Goal: Information Seeking & Learning: Learn about a topic

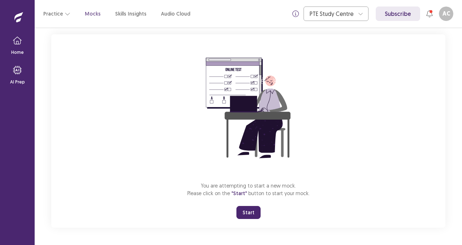
click at [246, 214] on button "Start" at bounding box center [248, 212] width 24 height 13
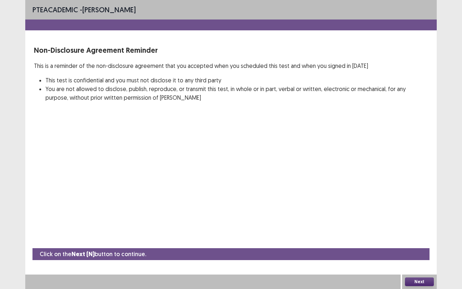
click at [424, 244] on button "Next" at bounding box center [419, 281] width 29 height 9
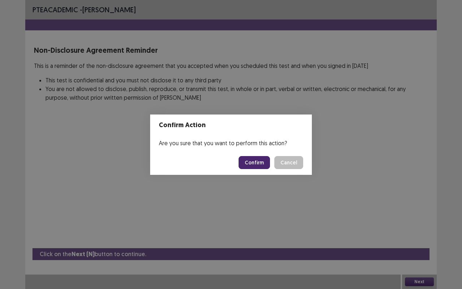
click at [257, 164] on button "Confirm" at bounding box center [254, 162] width 31 height 13
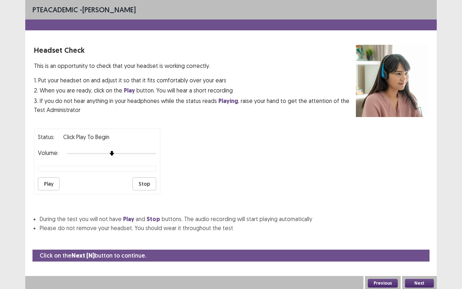
click at [45, 187] on button "Play" at bounding box center [49, 183] width 22 height 13
click at [44, 184] on button "Play" at bounding box center [49, 183] width 22 height 13
click at [120, 153] on div at bounding box center [111, 153] width 89 height 6
click at [112, 153] on div at bounding box center [111, 153] width 89 height 6
click at [141, 182] on button "Stop" at bounding box center [144, 183] width 24 height 13
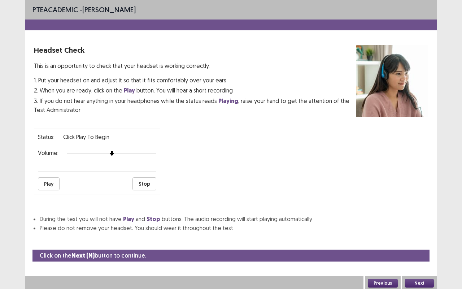
click at [53, 186] on button "Play" at bounding box center [49, 183] width 22 height 13
click at [376, 244] on button "Previous" at bounding box center [383, 283] width 30 height 9
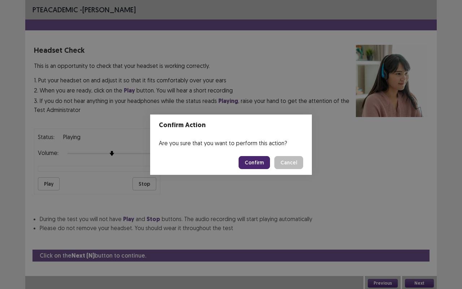
click at [259, 165] on button "Confirm" at bounding box center [254, 162] width 31 height 13
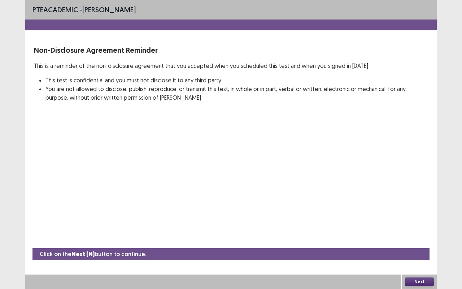
click at [417, 244] on button "Next" at bounding box center [419, 281] width 29 height 9
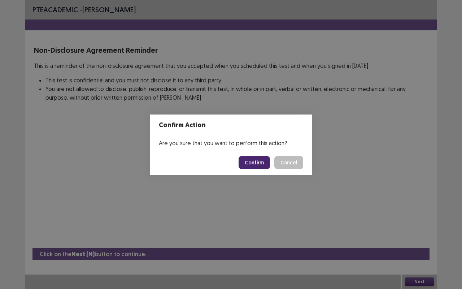
click at [253, 162] on button "Confirm" at bounding box center [254, 162] width 31 height 13
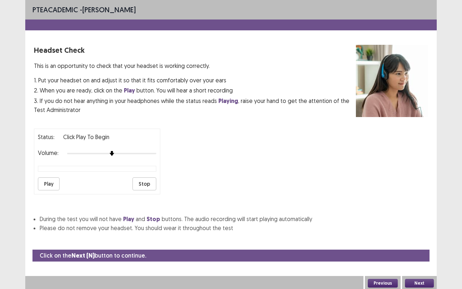
click at [45, 185] on button "Play" at bounding box center [49, 183] width 22 height 13
click at [118, 151] on div at bounding box center [111, 153] width 89 height 6
click at [141, 153] on div at bounding box center [111, 153] width 89 height 6
click at [385, 244] on button "Previous" at bounding box center [383, 283] width 30 height 9
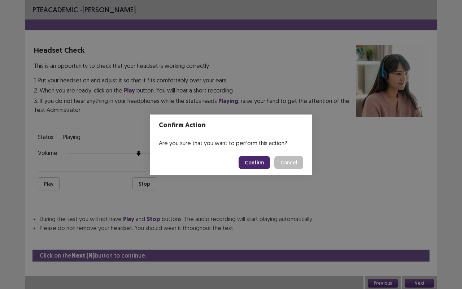
click at [253, 162] on button "Confirm" at bounding box center [254, 162] width 31 height 13
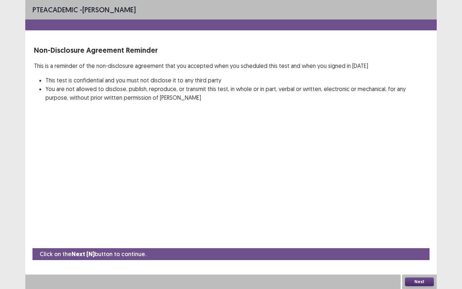
click at [418, 244] on button "Next" at bounding box center [419, 281] width 29 height 9
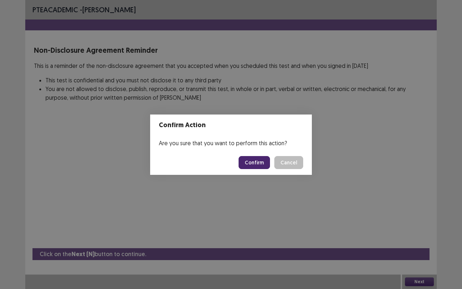
click at [256, 161] on button "Confirm" at bounding box center [254, 162] width 31 height 13
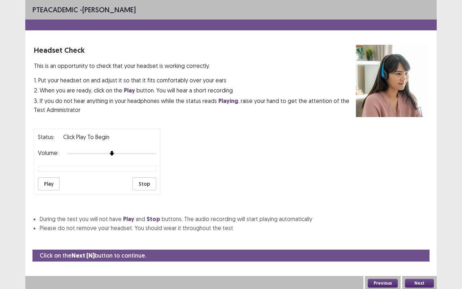
click at [54, 181] on button "Play" at bounding box center [49, 183] width 22 height 13
click at [55, 183] on button "Play" at bounding box center [49, 183] width 22 height 13
click at [47, 184] on button "Play" at bounding box center [49, 183] width 22 height 13
click at [129, 150] on div at bounding box center [111, 153] width 89 height 6
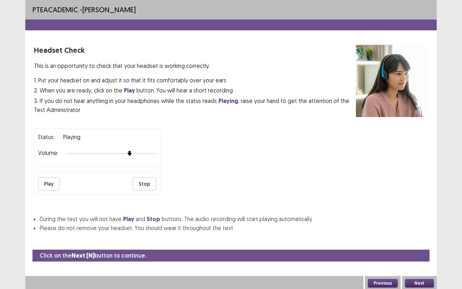
click at [141, 182] on button "Stop" at bounding box center [144, 183] width 24 height 13
click at [47, 183] on button "Play" at bounding box center [49, 183] width 22 height 13
click at [70, 171] on div at bounding box center [97, 169] width 118 height 6
click at [140, 153] on div at bounding box center [111, 153] width 89 height 6
click at [151, 152] on div at bounding box center [111, 153] width 89 height 6
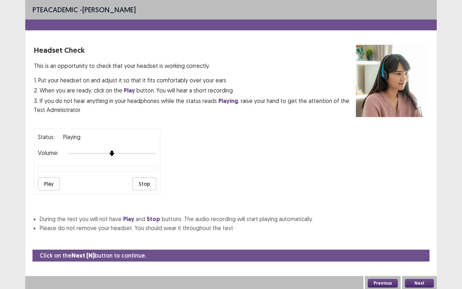
click at [116, 150] on div at bounding box center [111, 153] width 89 height 6
click at [412, 244] on button "Next" at bounding box center [419, 283] width 29 height 9
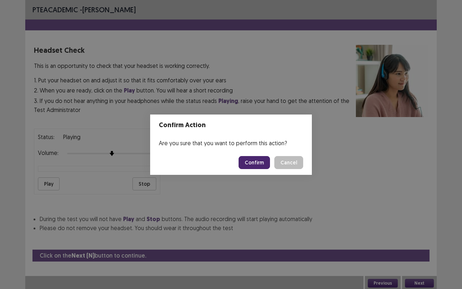
click at [253, 157] on button "Confirm" at bounding box center [254, 162] width 31 height 13
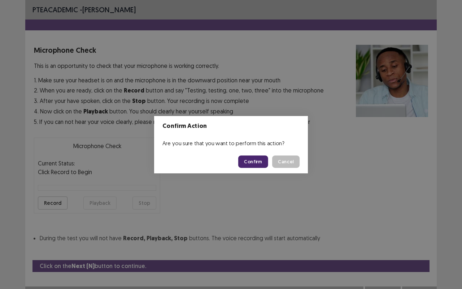
scroll to position [12, 0]
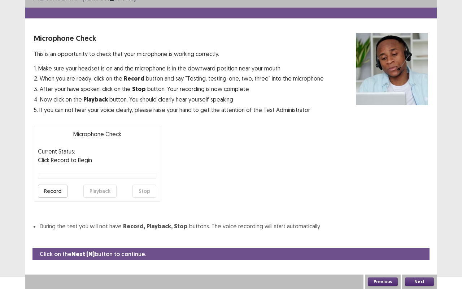
click at [45, 189] on button "Record" at bounding box center [53, 190] width 30 height 13
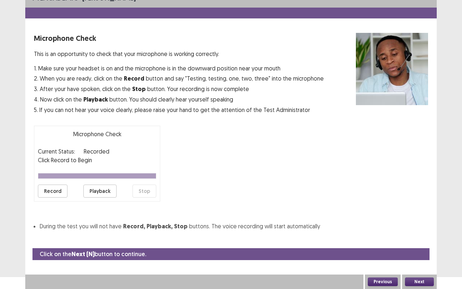
click at [99, 189] on button "Playback" at bounding box center [99, 190] width 33 height 13
click at [51, 190] on button "Record" at bounding box center [53, 190] width 30 height 13
click at [40, 190] on button "Record" at bounding box center [53, 190] width 30 height 13
click at [99, 191] on button "Playback" at bounding box center [99, 190] width 33 height 13
click at [418, 244] on button "Next" at bounding box center [419, 281] width 29 height 9
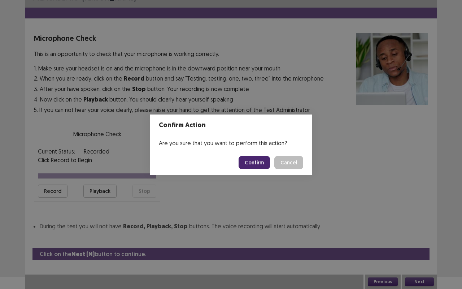
click at [261, 161] on button "Confirm" at bounding box center [254, 162] width 31 height 13
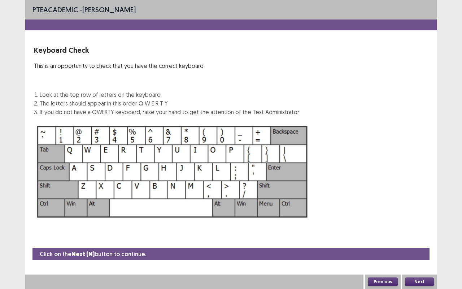
scroll to position [0, 0]
click at [417, 244] on button "Next" at bounding box center [419, 281] width 29 height 9
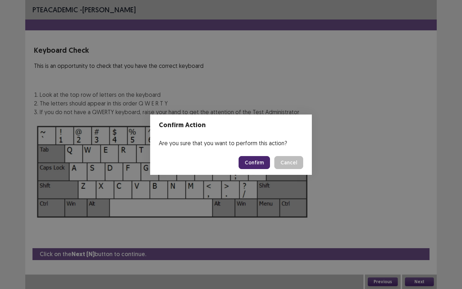
click at [250, 163] on button "Confirm" at bounding box center [254, 162] width 31 height 13
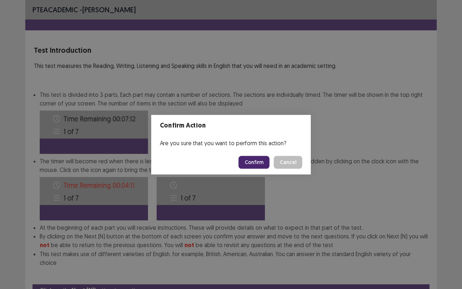
scroll to position [27, 0]
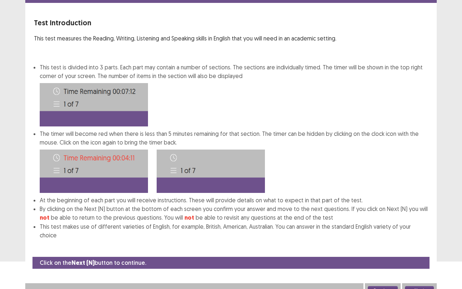
click at [422, 244] on button "Next" at bounding box center [419, 290] width 29 height 9
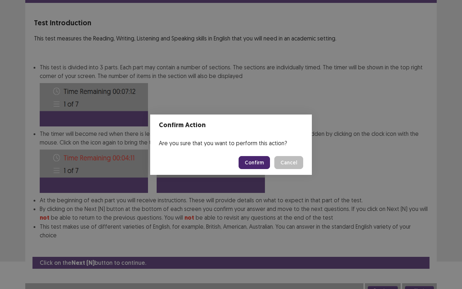
click at [264, 164] on button "Confirm" at bounding box center [254, 162] width 31 height 13
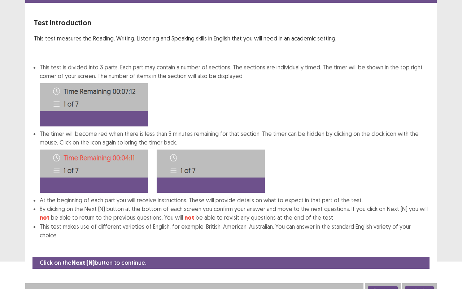
scroll to position [0, 0]
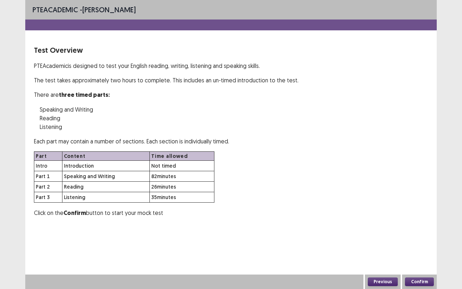
click at [413, 244] on button "Confirm" at bounding box center [419, 281] width 29 height 9
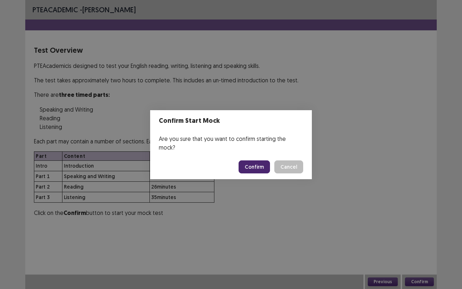
click at [255, 162] on button "Confirm" at bounding box center [254, 166] width 31 height 13
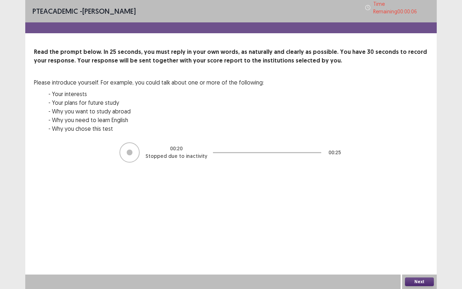
click at [420, 244] on button "Next" at bounding box center [419, 281] width 29 height 9
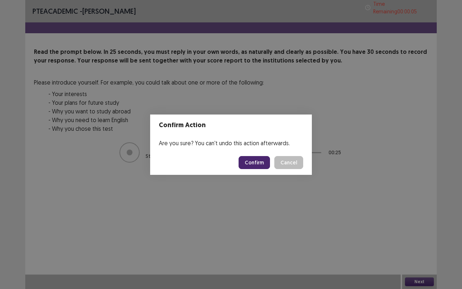
click at [252, 162] on button "Confirm" at bounding box center [254, 162] width 31 height 13
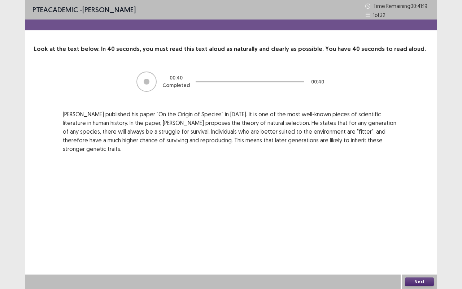
click at [415, 244] on button "Next" at bounding box center [419, 281] width 29 height 9
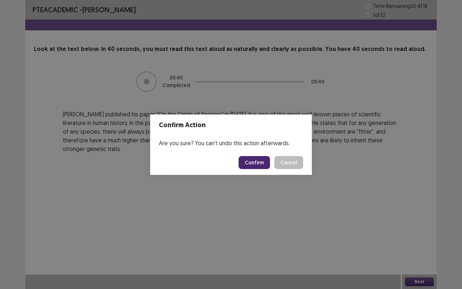
click at [255, 169] on footer "Confirm Cancel" at bounding box center [231, 162] width 162 height 25
click at [253, 161] on button "Confirm" at bounding box center [254, 162] width 31 height 13
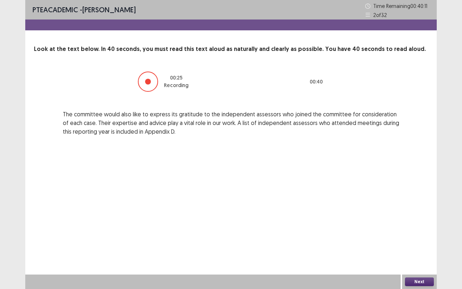
click at [419, 244] on button "Next" at bounding box center [419, 281] width 29 height 9
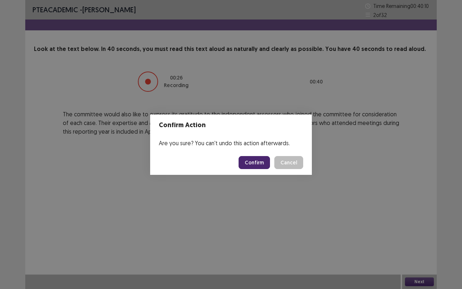
click at [258, 166] on button "Confirm" at bounding box center [254, 162] width 31 height 13
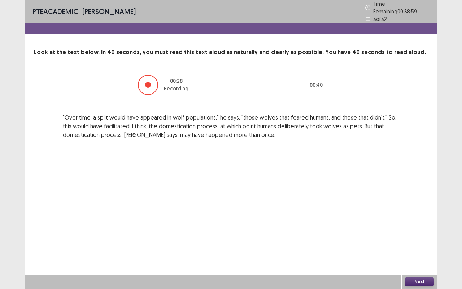
click at [416, 244] on button "Next" at bounding box center [419, 281] width 29 height 9
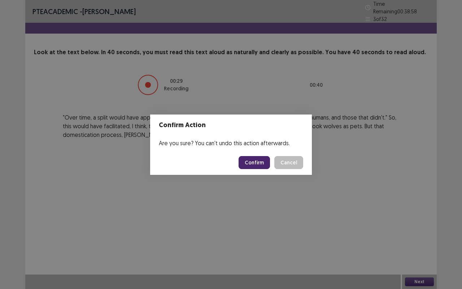
click at [252, 166] on button "Confirm" at bounding box center [254, 162] width 31 height 13
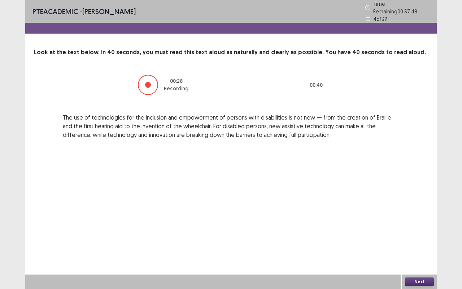
click at [430, 244] on button "Next" at bounding box center [419, 281] width 29 height 9
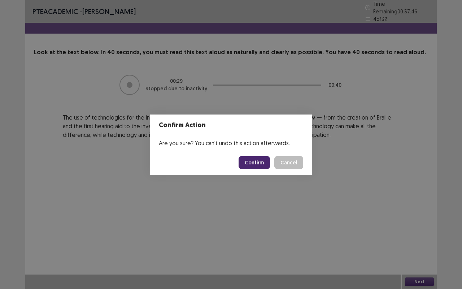
click at [248, 165] on button "Confirm" at bounding box center [254, 162] width 31 height 13
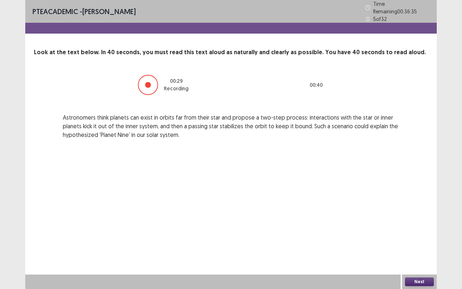
click at [426, 244] on button "Next" at bounding box center [419, 281] width 29 height 9
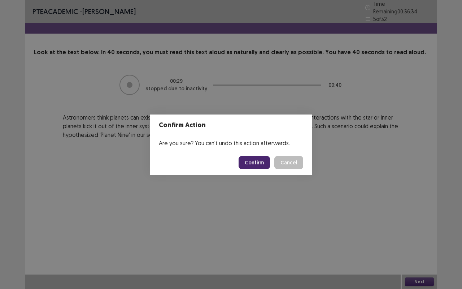
click at [251, 165] on button "Confirm" at bounding box center [254, 162] width 31 height 13
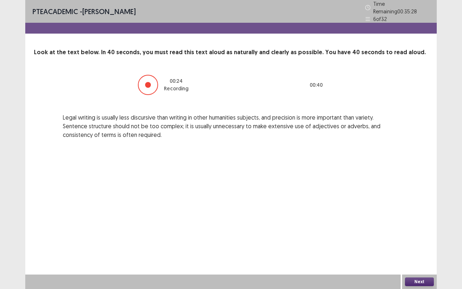
click at [424, 244] on button "Next" at bounding box center [419, 281] width 29 height 9
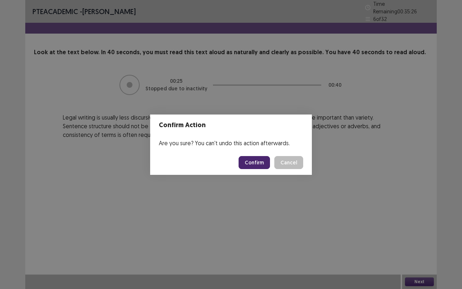
click at [255, 160] on button "Confirm" at bounding box center [254, 162] width 31 height 13
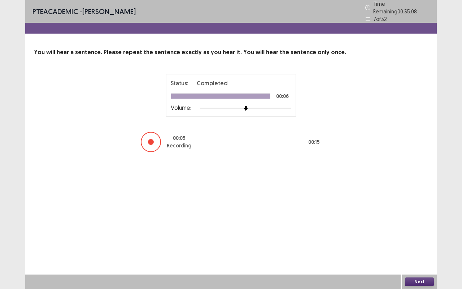
click at [413, 244] on button "Next" at bounding box center [419, 281] width 29 height 9
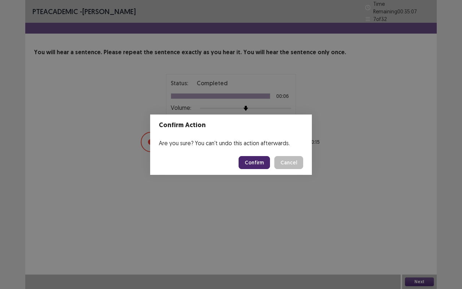
click at [261, 165] on button "Confirm" at bounding box center [254, 162] width 31 height 13
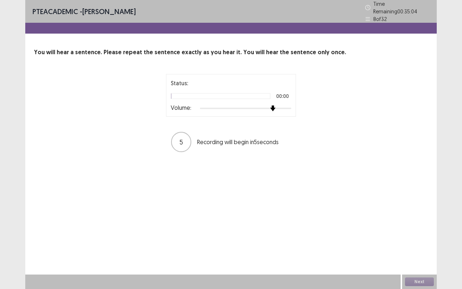
click at [268, 105] on div at bounding box center [245, 108] width 91 height 6
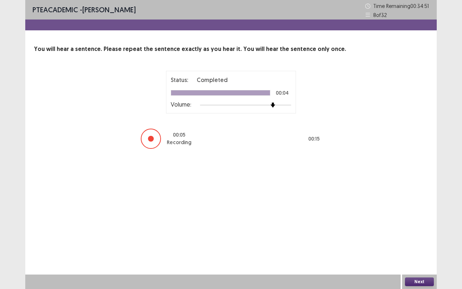
click at [422, 244] on button "Next" at bounding box center [419, 281] width 29 height 9
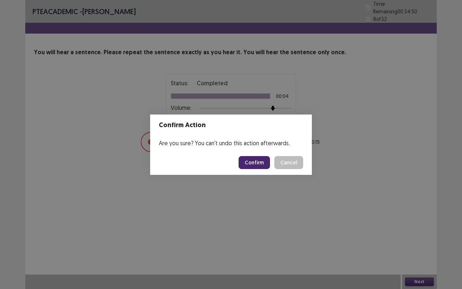
click at [251, 160] on button "Confirm" at bounding box center [254, 162] width 31 height 13
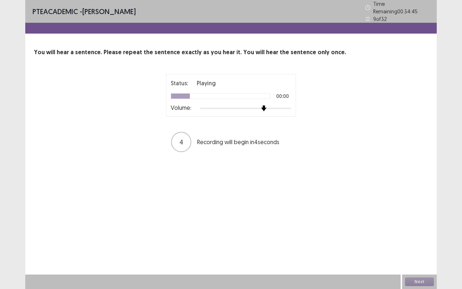
click at [266, 105] on div at bounding box center [245, 108] width 91 height 6
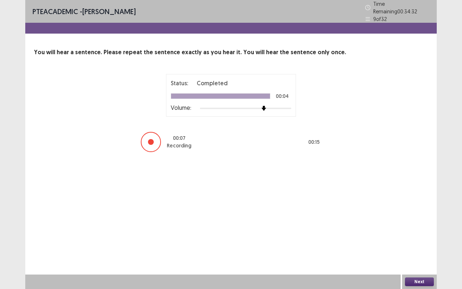
click at [416, 244] on button "Next" at bounding box center [419, 281] width 29 height 9
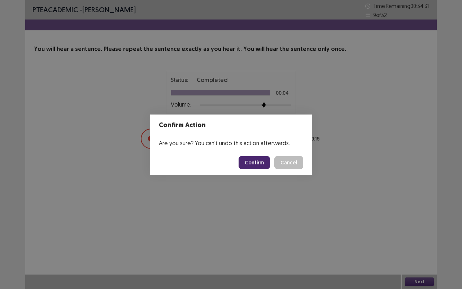
click at [249, 159] on button "Confirm" at bounding box center [254, 162] width 31 height 13
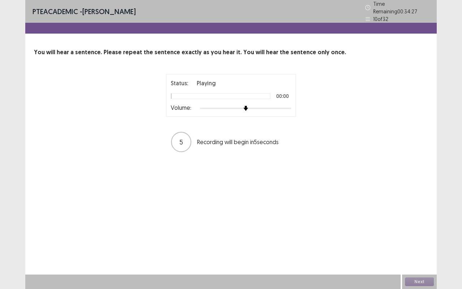
click at [263, 105] on div at bounding box center [245, 108] width 91 height 6
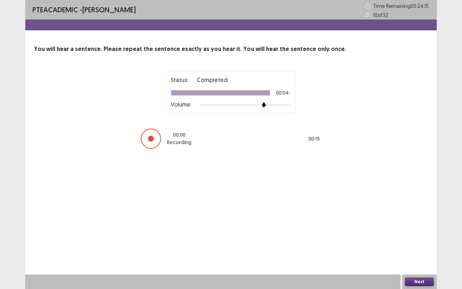
click at [417, 244] on button "Next" at bounding box center [419, 281] width 29 height 9
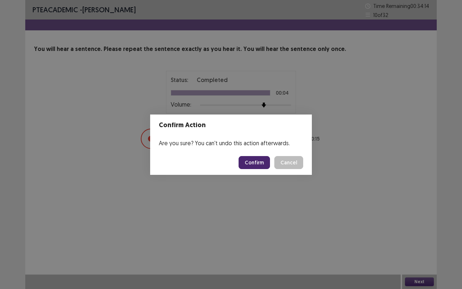
click at [250, 161] on button "Confirm" at bounding box center [254, 162] width 31 height 13
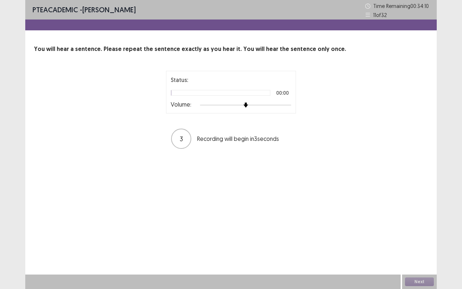
click at [261, 105] on div at bounding box center [245, 105] width 91 height 6
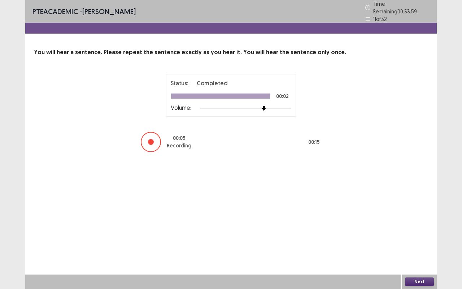
click at [423, 244] on button "Next" at bounding box center [419, 281] width 29 height 9
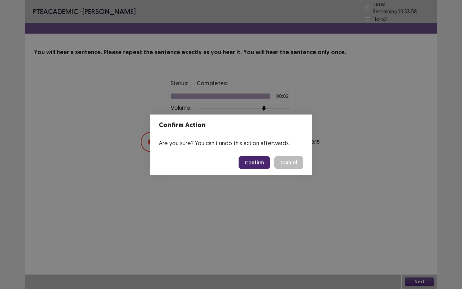
click at [253, 162] on button "Confirm" at bounding box center [254, 162] width 31 height 13
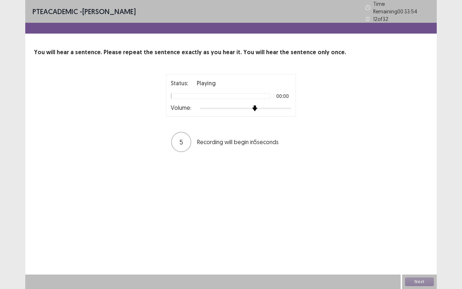
click at [257, 106] on div at bounding box center [245, 108] width 91 height 6
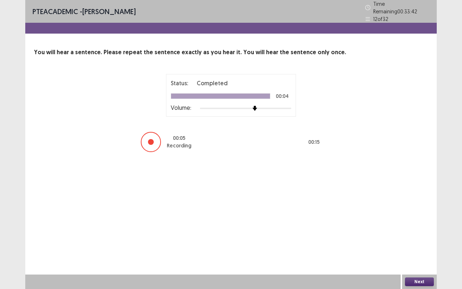
click at [419, 244] on button "Next" at bounding box center [419, 281] width 29 height 9
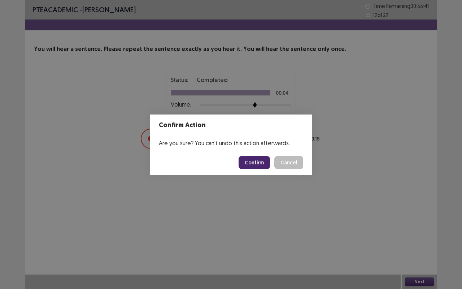
click at [254, 163] on button "Confirm" at bounding box center [254, 162] width 31 height 13
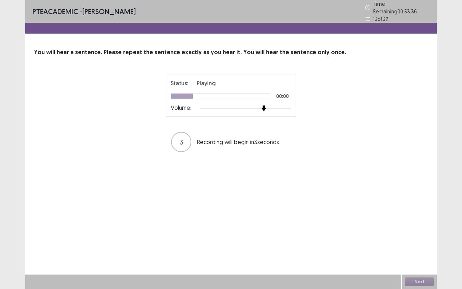
click at [261, 105] on div at bounding box center [245, 108] width 91 height 6
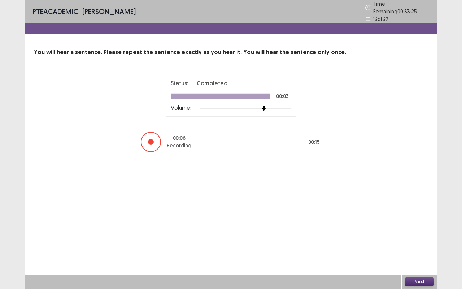
click at [422, 244] on button "Next" at bounding box center [419, 281] width 29 height 9
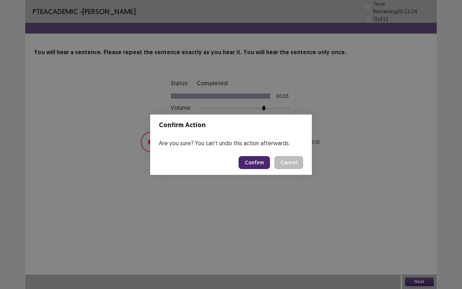
click at [253, 157] on button "Confirm" at bounding box center [254, 162] width 31 height 13
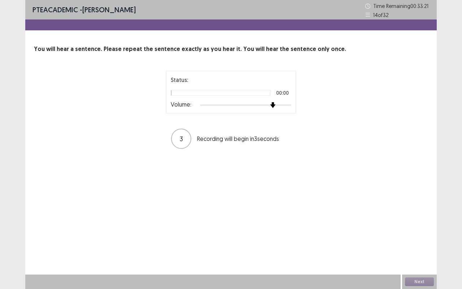
click at [270, 105] on div at bounding box center [245, 105] width 91 height 6
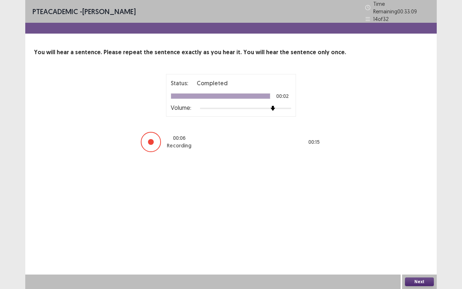
click at [424, 244] on button "Next" at bounding box center [419, 281] width 29 height 9
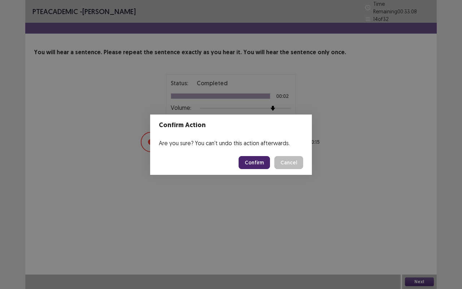
click at [262, 161] on button "Confirm" at bounding box center [254, 162] width 31 height 13
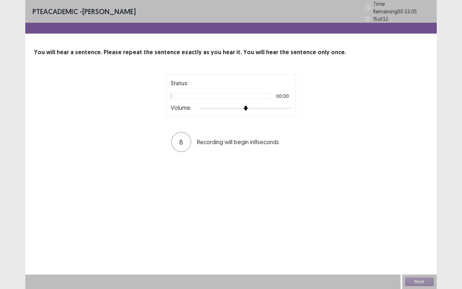
click at [258, 108] on div at bounding box center [245, 108] width 91 height 1
click at [265, 105] on div at bounding box center [245, 108] width 91 height 6
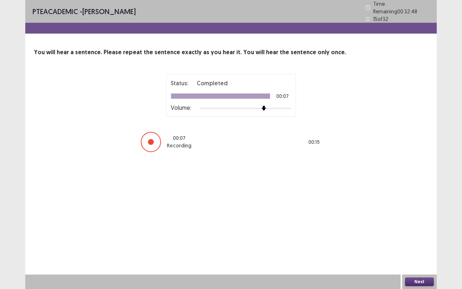
click at [419, 244] on button "Next" at bounding box center [419, 281] width 29 height 9
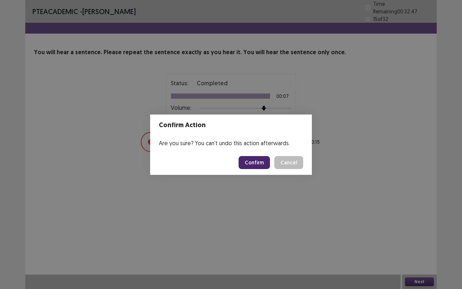
click at [255, 161] on button "Confirm" at bounding box center [254, 162] width 31 height 13
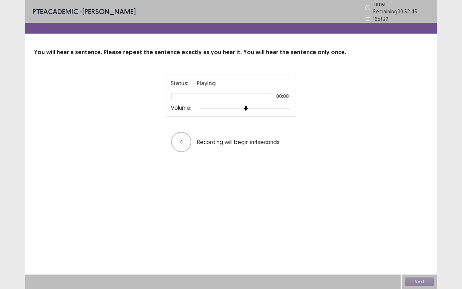
click at [264, 105] on div at bounding box center [245, 108] width 91 height 6
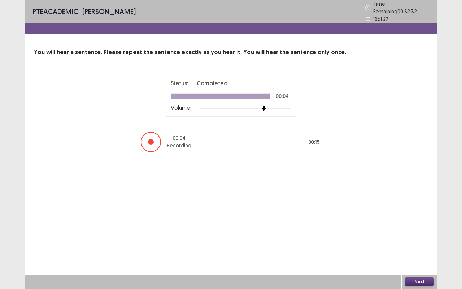
click at [422, 244] on button "Next" at bounding box center [419, 281] width 29 height 9
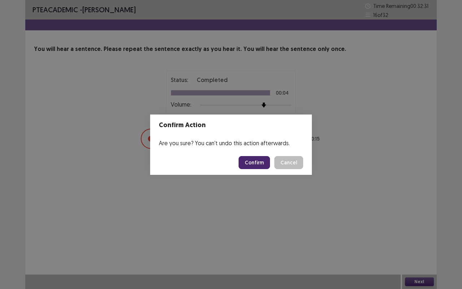
click at [256, 160] on button "Confirm" at bounding box center [254, 162] width 31 height 13
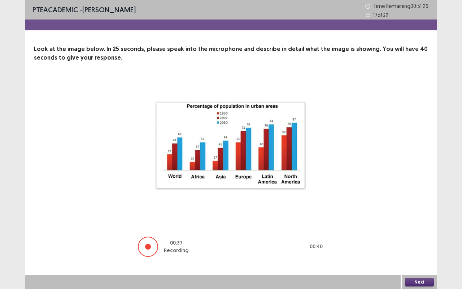
scroll to position [0, 0]
click at [415, 244] on button "Next" at bounding box center [419, 281] width 29 height 9
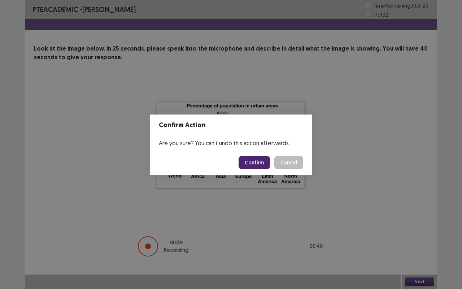
click at [256, 162] on button "Confirm" at bounding box center [254, 162] width 31 height 13
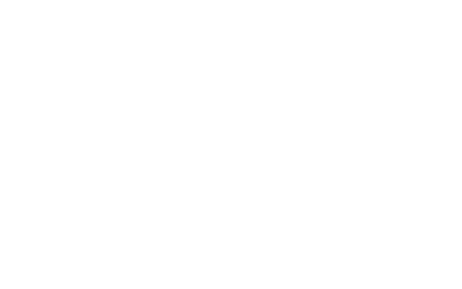
scroll to position [0, 0]
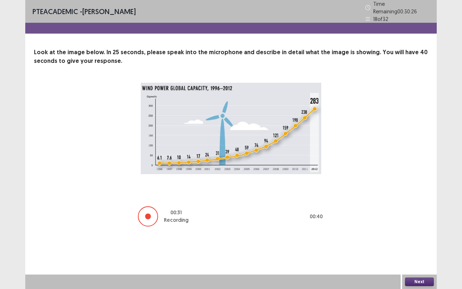
click at [419, 244] on button "Next" at bounding box center [419, 281] width 29 height 9
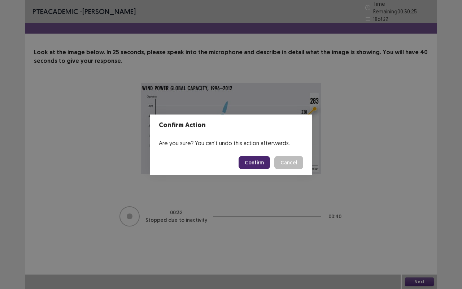
click at [256, 162] on button "Confirm" at bounding box center [254, 162] width 31 height 13
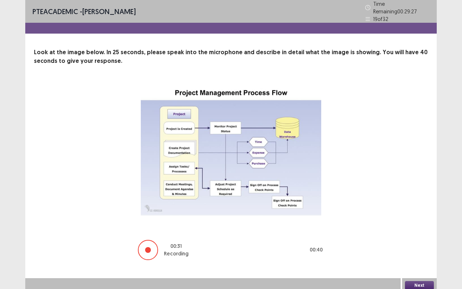
click at [412, 244] on button "Next" at bounding box center [419, 285] width 29 height 9
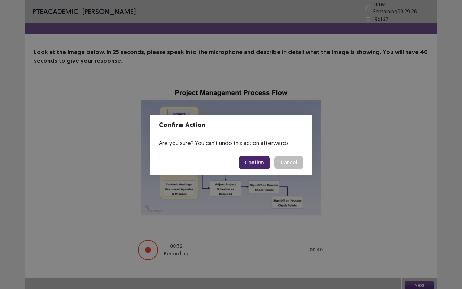
click at [254, 165] on button "Confirm" at bounding box center [254, 162] width 31 height 13
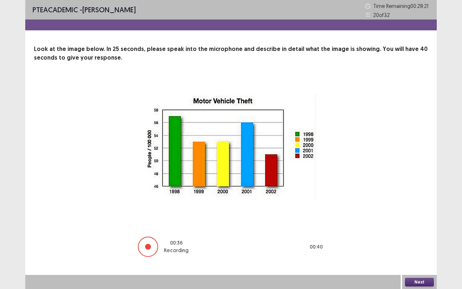
click at [420, 244] on button "Next" at bounding box center [419, 281] width 29 height 9
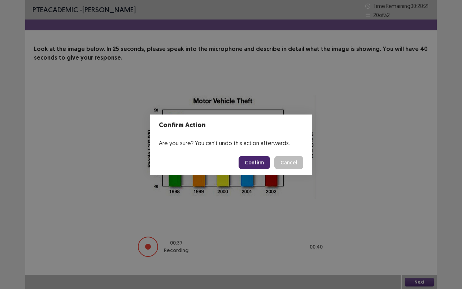
click at [252, 162] on button "Confirm" at bounding box center [254, 162] width 31 height 13
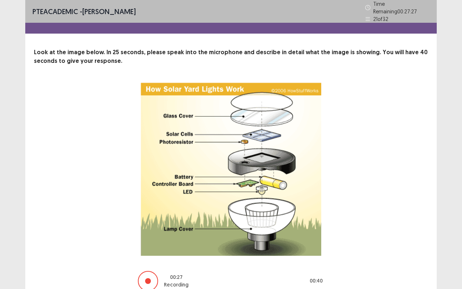
scroll to position [31, 0]
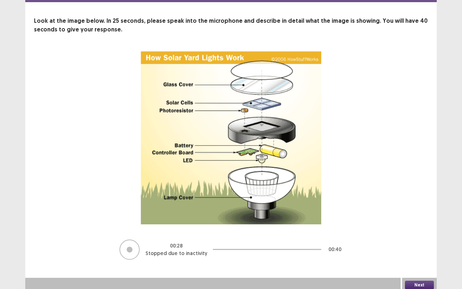
click at [419, 244] on button "Next" at bounding box center [419, 284] width 29 height 9
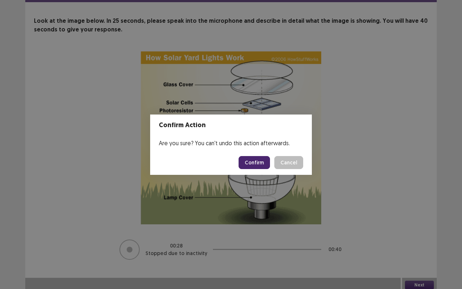
click at [256, 166] on button "Confirm" at bounding box center [254, 162] width 31 height 13
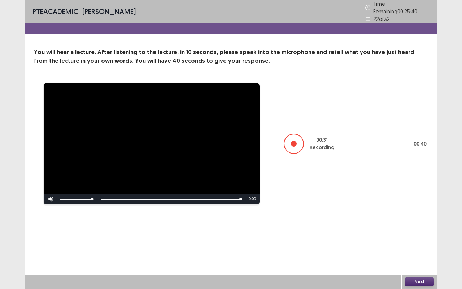
click at [425, 244] on button "Next" at bounding box center [419, 281] width 29 height 9
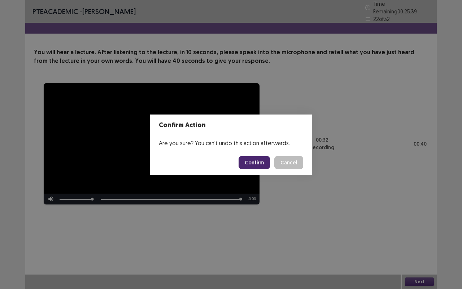
click at [255, 166] on button "Confirm" at bounding box center [254, 162] width 31 height 13
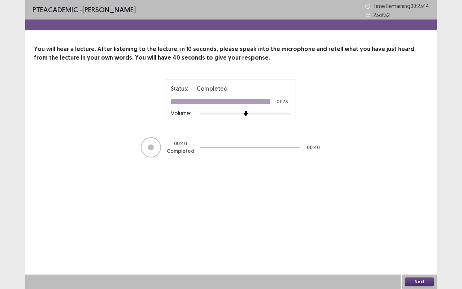
click at [419, 244] on button "Next" at bounding box center [419, 281] width 29 height 9
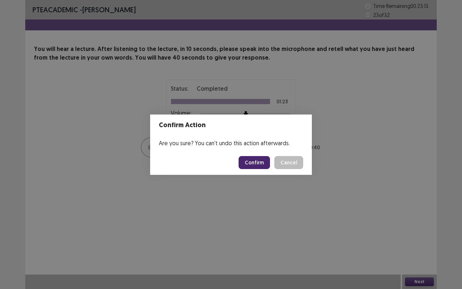
click at [248, 163] on button "Confirm" at bounding box center [254, 162] width 31 height 13
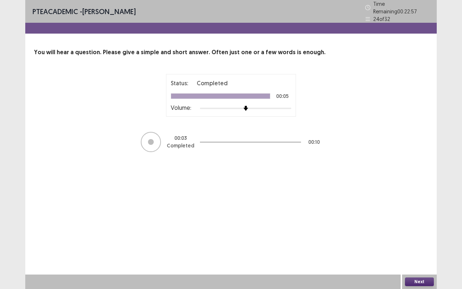
click at [419, 244] on button "Next" at bounding box center [419, 281] width 29 height 9
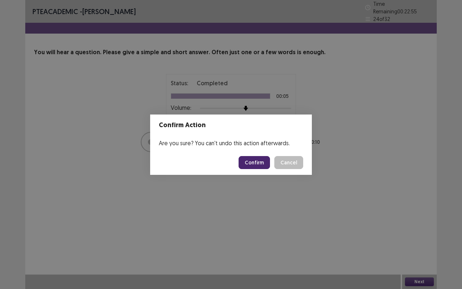
click at [251, 157] on button "Confirm" at bounding box center [254, 162] width 31 height 13
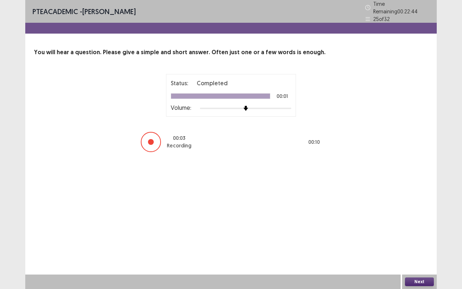
click at [423, 244] on button "Next" at bounding box center [419, 281] width 29 height 9
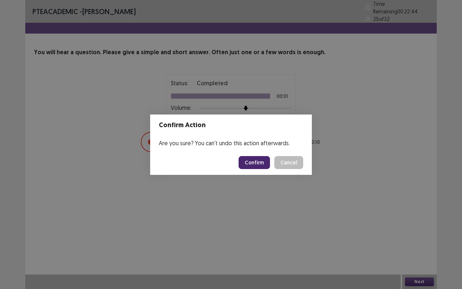
click at [255, 161] on button "Confirm" at bounding box center [254, 162] width 31 height 13
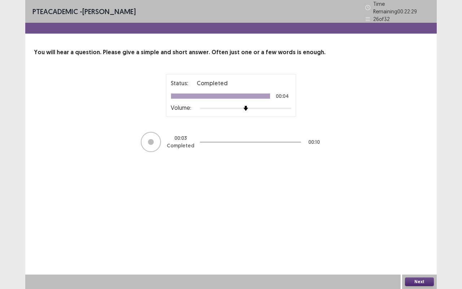
click at [416, 244] on button "Next" at bounding box center [419, 281] width 29 height 9
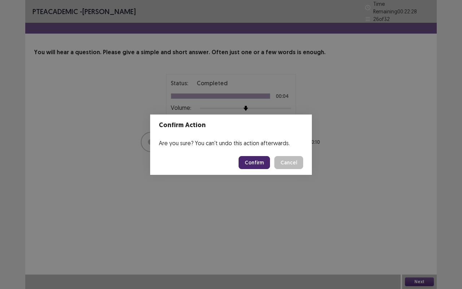
click at [258, 162] on button "Confirm" at bounding box center [254, 162] width 31 height 13
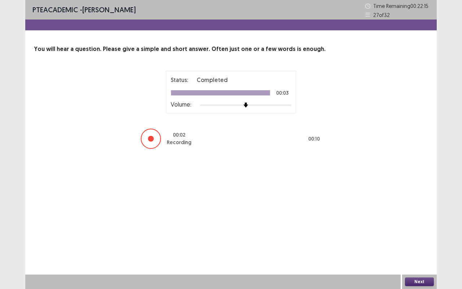
click at [416, 244] on button "Next" at bounding box center [419, 281] width 29 height 9
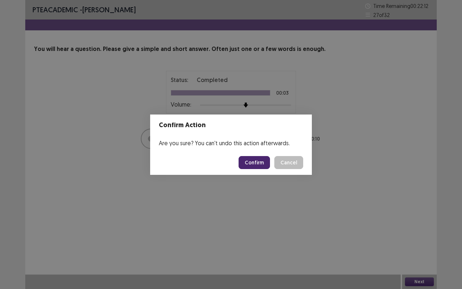
click at [254, 166] on button "Confirm" at bounding box center [254, 162] width 31 height 13
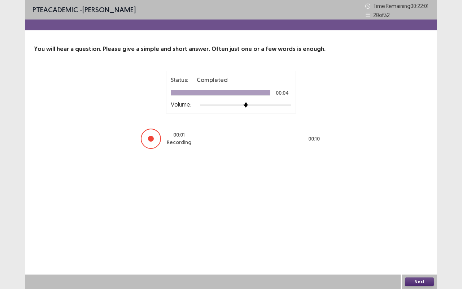
click at [419, 244] on button "Next" at bounding box center [419, 281] width 29 height 9
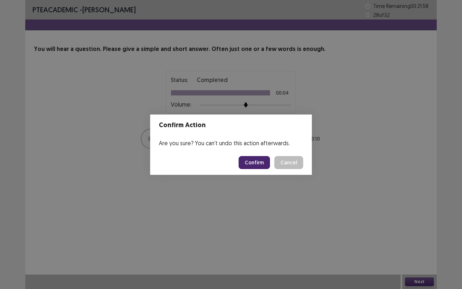
click at [257, 161] on button "Confirm" at bounding box center [254, 162] width 31 height 13
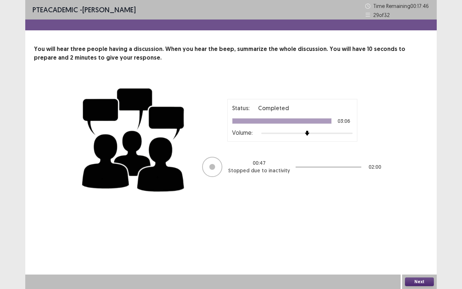
click at [426, 244] on button "Next" at bounding box center [419, 281] width 29 height 9
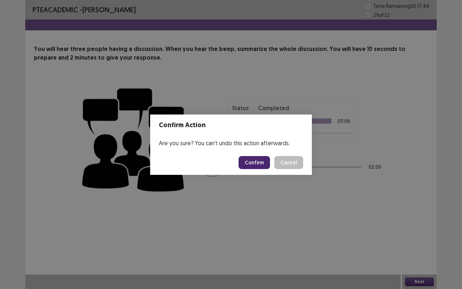
click at [254, 163] on button "Confirm" at bounding box center [254, 162] width 31 height 13
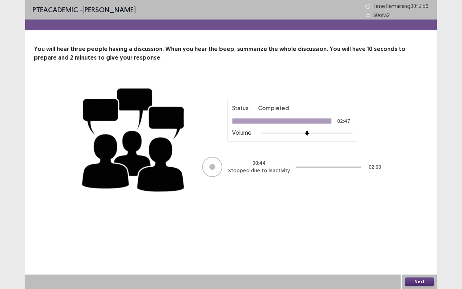
click at [417, 244] on button "Next" at bounding box center [419, 281] width 29 height 9
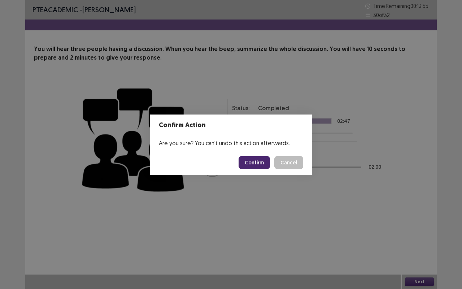
click at [257, 161] on button "Confirm" at bounding box center [254, 162] width 31 height 13
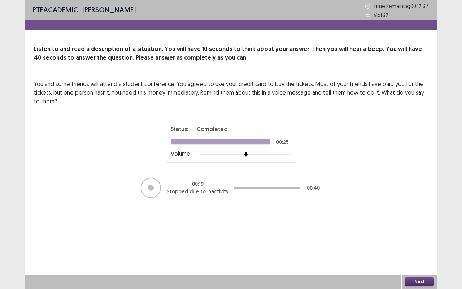
click at [421, 244] on button "Next" at bounding box center [419, 281] width 29 height 9
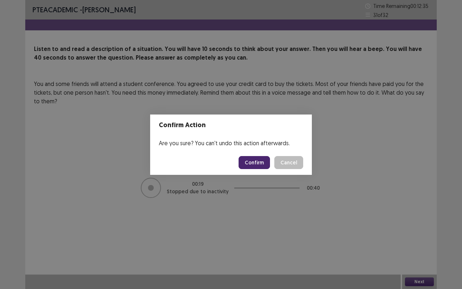
click at [257, 166] on button "Confirm" at bounding box center [254, 162] width 31 height 13
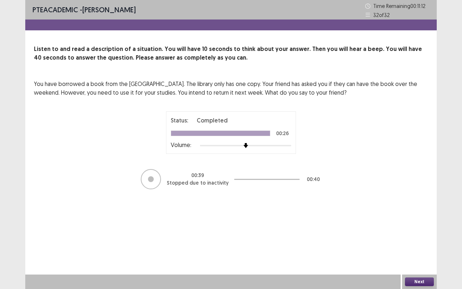
click at [422, 244] on button "Next" at bounding box center [419, 281] width 29 height 9
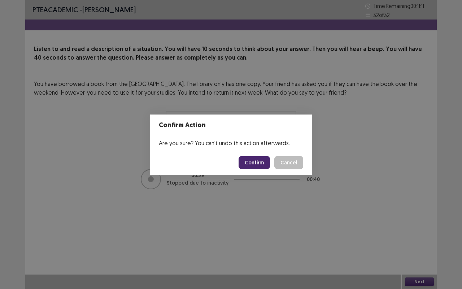
click at [255, 162] on button "Confirm" at bounding box center [254, 162] width 31 height 13
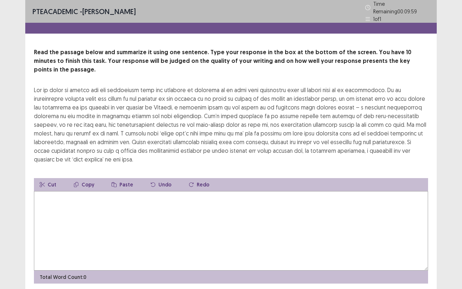
click at [64, 191] on textarea at bounding box center [231, 230] width 394 height 79
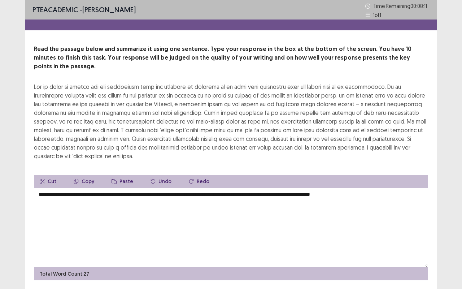
click at [182, 196] on textarea "**********" at bounding box center [231, 227] width 394 height 79
click at [371, 188] on textarea "**********" at bounding box center [231, 227] width 394 height 79
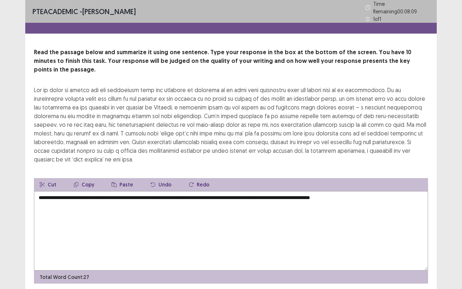
click at [367, 191] on textarea "**********" at bounding box center [231, 230] width 394 height 79
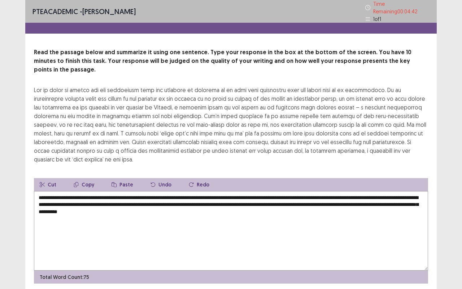
scroll to position [6, 0]
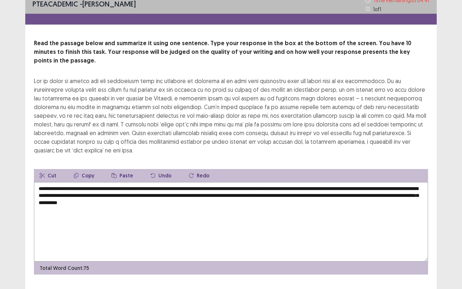
type textarea "**********"
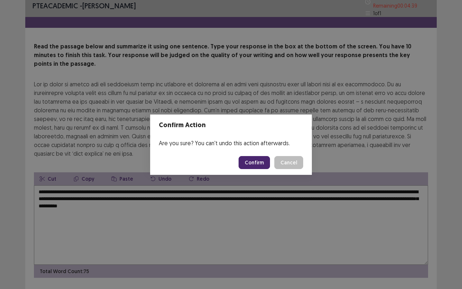
click at [260, 162] on button "Confirm" at bounding box center [254, 162] width 31 height 13
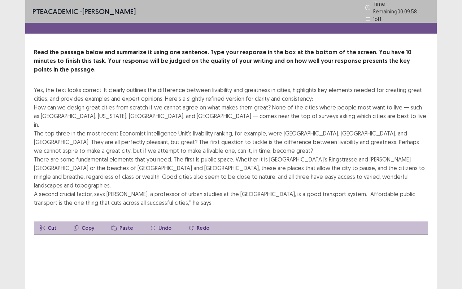
click at [55, 234] on textarea at bounding box center [231, 273] width 394 height 79
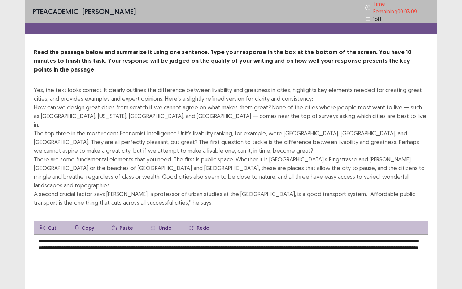
scroll to position [40, 0]
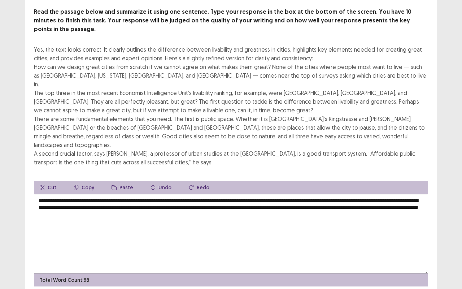
type textarea "**********"
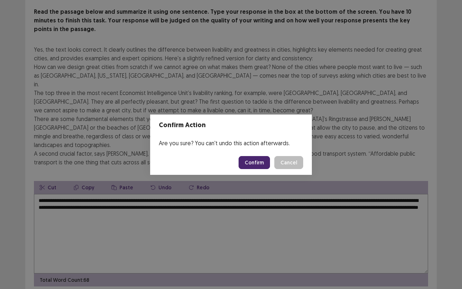
click at [259, 162] on button "Confirm" at bounding box center [254, 162] width 31 height 13
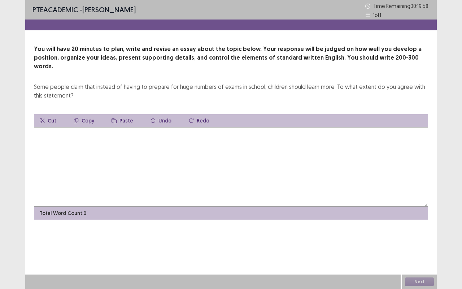
click at [59, 134] on textarea at bounding box center [231, 166] width 394 height 79
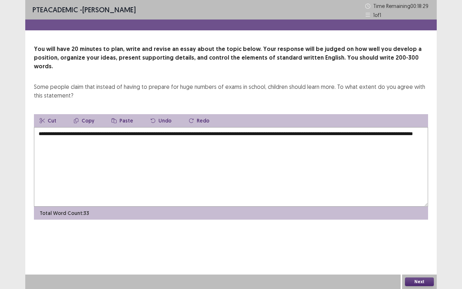
click at [97, 127] on textarea "**********" at bounding box center [231, 166] width 394 height 79
click at [137, 132] on textarea "**********" at bounding box center [231, 166] width 394 height 79
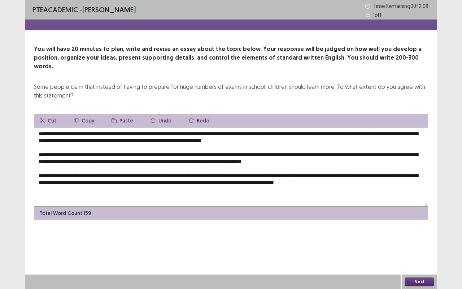
click at [43, 174] on textarea "**********" at bounding box center [231, 166] width 394 height 79
click at [43, 189] on textarea "**********" at bounding box center [231, 166] width 394 height 79
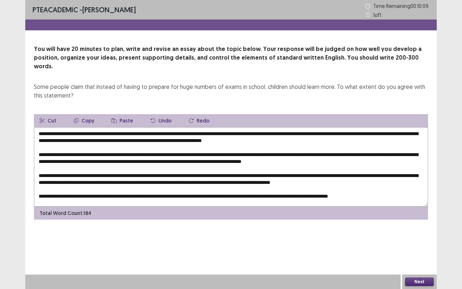
click at [91, 127] on textarea at bounding box center [231, 166] width 394 height 79
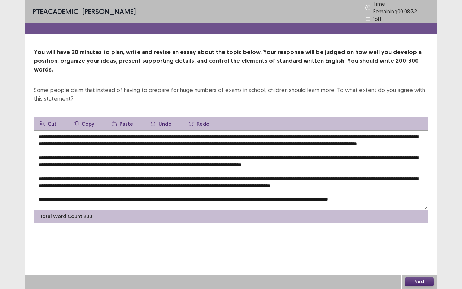
click at [194, 148] on textarea at bounding box center [231, 169] width 394 height 79
click at [202, 130] on textarea at bounding box center [231, 169] width 394 height 79
click at [230, 181] on textarea at bounding box center [231, 169] width 394 height 79
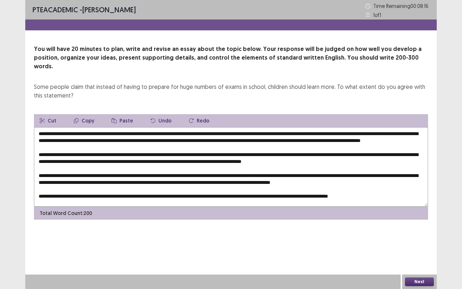
click at [207, 127] on textarea at bounding box center [231, 166] width 394 height 79
click at [237, 151] on textarea at bounding box center [231, 166] width 394 height 79
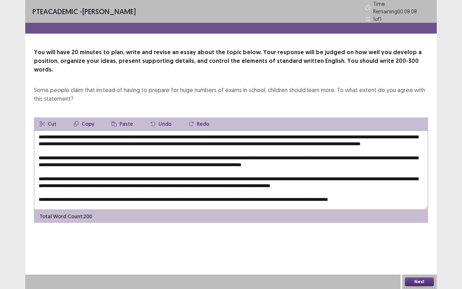
click at [207, 130] on textarea at bounding box center [231, 169] width 394 height 79
click at [229, 164] on textarea at bounding box center [231, 169] width 394 height 79
click at [148, 155] on textarea at bounding box center [231, 169] width 394 height 79
click at [97, 153] on textarea at bounding box center [231, 169] width 394 height 79
click at [238, 156] on textarea at bounding box center [231, 169] width 394 height 79
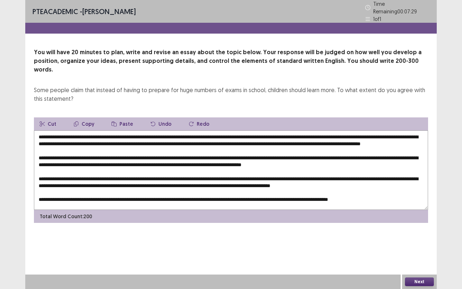
click at [86, 130] on textarea at bounding box center [231, 169] width 394 height 79
click at [94, 156] on textarea at bounding box center [231, 169] width 394 height 79
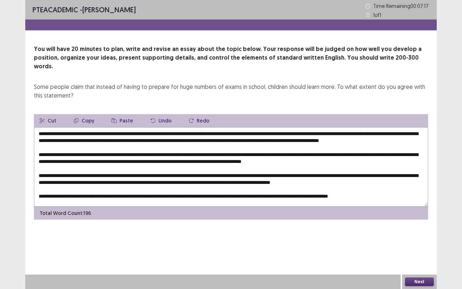
click at [180, 143] on textarea at bounding box center [231, 166] width 394 height 79
click at [41, 127] on textarea at bounding box center [231, 166] width 394 height 79
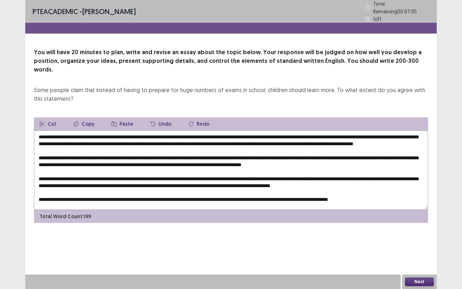
click at [239, 172] on textarea at bounding box center [231, 169] width 394 height 79
drag, startPoint x: 82, startPoint y: 126, endPoint x: 282, endPoint y: 124, distance: 199.9
click at [282, 130] on textarea at bounding box center [231, 169] width 394 height 79
click at [87, 117] on button "Copy" at bounding box center [84, 123] width 32 height 13
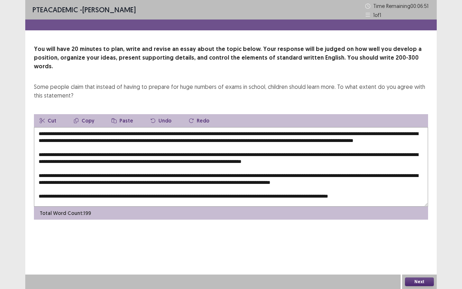
click at [154, 153] on textarea at bounding box center [231, 166] width 394 height 79
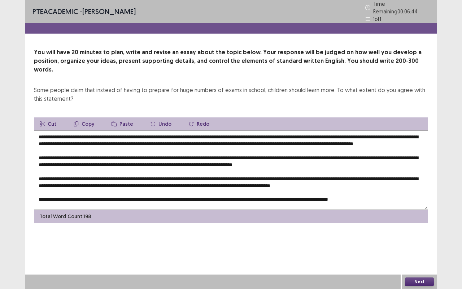
click at [121, 117] on button "Paste" at bounding box center [122, 123] width 33 height 13
click at [118, 167] on textarea at bounding box center [231, 169] width 394 height 79
click at [123, 117] on button "Paste" at bounding box center [122, 123] width 33 height 13
click at [241, 244] on div "PTE academic - Andres Cancino Time Remaining 00 : 06 : 33 1 of 1 You will have …" at bounding box center [230, 144] width 411 height 289
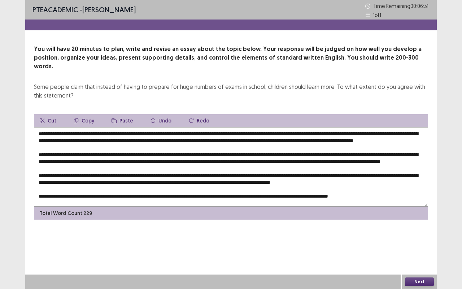
click at [156, 182] on textarea at bounding box center [231, 166] width 394 height 79
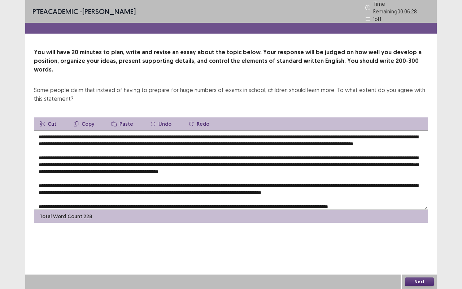
click at [124, 117] on button "Paste" at bounding box center [122, 123] width 33 height 13
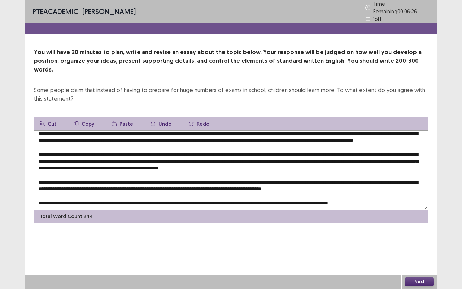
click at [190, 179] on textarea at bounding box center [231, 169] width 394 height 79
click at [121, 117] on button "Paste" at bounding box center [122, 123] width 33 height 13
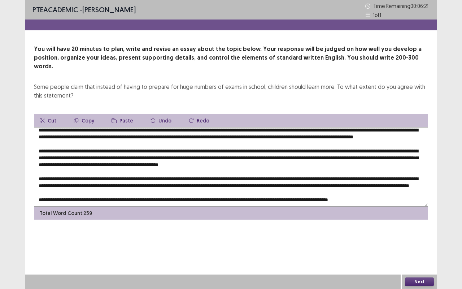
click at [218, 192] on textarea at bounding box center [231, 166] width 394 height 79
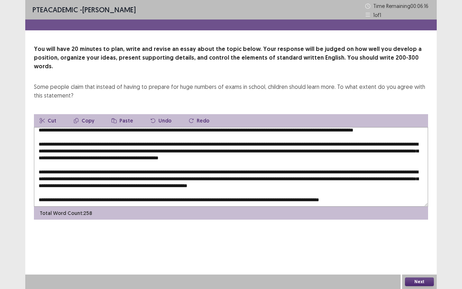
click at [120, 114] on button "Paste" at bounding box center [122, 120] width 33 height 13
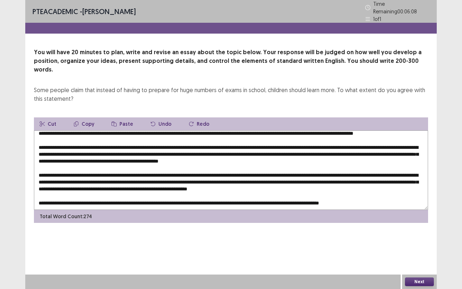
scroll to position [0, 0]
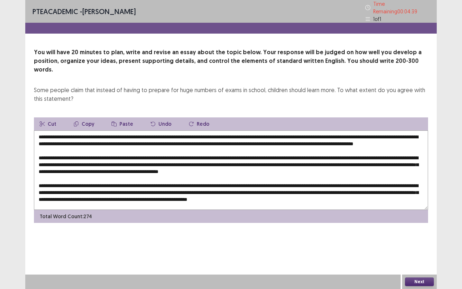
click at [125, 244] on div "PTE academic - Andres Cancino Time Remaining 00 : 04 : 39 1 of 1 You will have …" at bounding box center [230, 144] width 411 height 289
click at [281, 130] on textarea at bounding box center [231, 169] width 394 height 79
drag, startPoint x: 283, startPoint y: 126, endPoint x: 350, endPoint y: 127, distance: 67.1
click at [350, 130] on textarea at bounding box center [231, 169] width 394 height 79
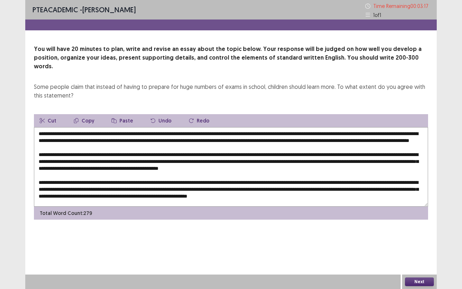
click at [87, 114] on button "Copy" at bounding box center [84, 120] width 32 height 13
click at [342, 153] on textarea at bounding box center [231, 166] width 394 height 79
click at [119, 114] on button "Paste" at bounding box center [122, 120] width 33 height 13
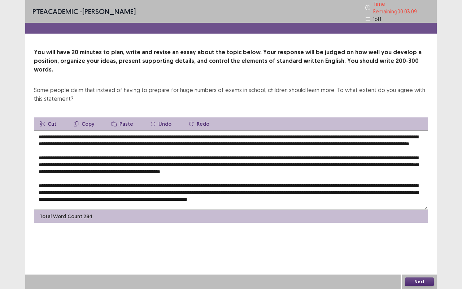
scroll to position [25, 0]
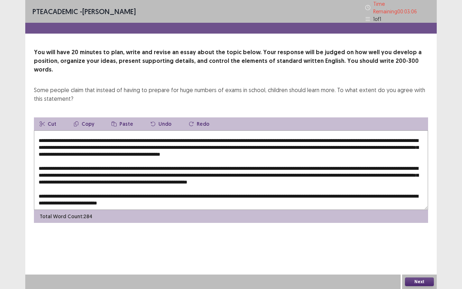
click at [372, 144] on textarea at bounding box center [231, 169] width 394 height 79
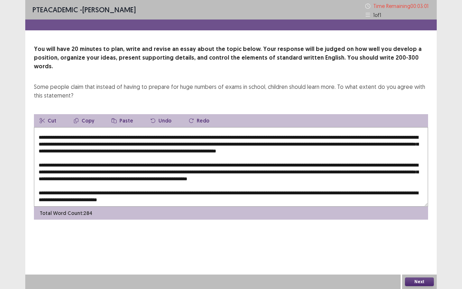
click at [121, 114] on button "Paste" at bounding box center [122, 120] width 33 height 13
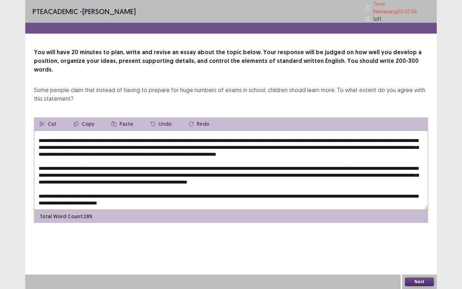
click at [345, 165] on textarea at bounding box center [231, 169] width 394 height 79
click at [118, 117] on button "Paste" at bounding box center [122, 123] width 33 height 13
click at [54, 170] on textarea at bounding box center [231, 169] width 394 height 79
click at [122, 117] on button "Paste" at bounding box center [122, 123] width 33 height 13
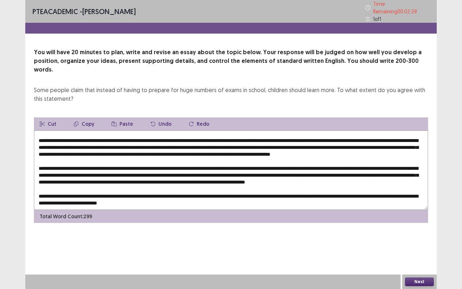
click at [408, 185] on textarea at bounding box center [231, 169] width 394 height 79
click at [120, 117] on button "Paste" at bounding box center [122, 123] width 33 height 13
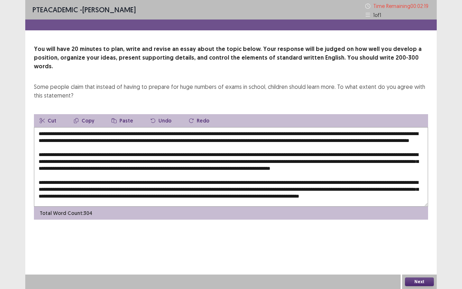
click at [76, 141] on textarea at bounding box center [231, 166] width 394 height 79
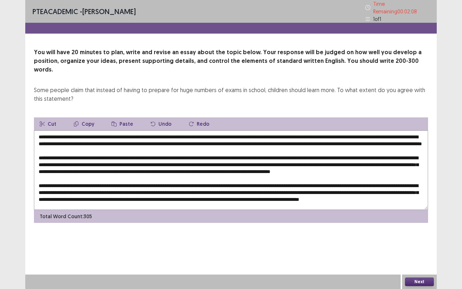
click at [129, 165] on textarea at bounding box center [231, 169] width 394 height 79
click at [124, 140] on textarea at bounding box center [231, 169] width 394 height 79
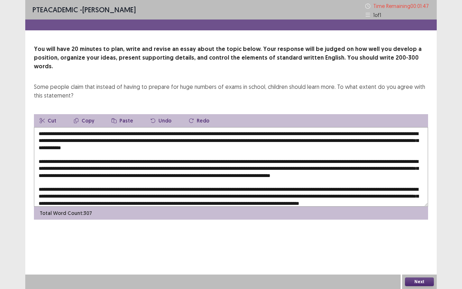
click at [315, 176] on textarea at bounding box center [231, 166] width 394 height 79
click at [201, 159] on textarea at bounding box center [231, 166] width 394 height 79
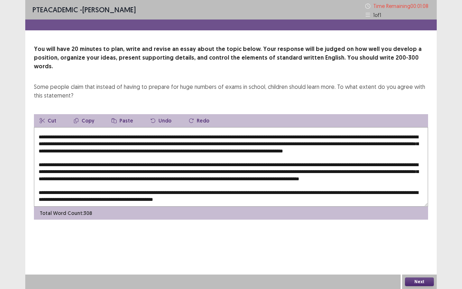
click at [291, 158] on textarea at bounding box center [231, 166] width 394 height 79
click at [271, 176] on textarea at bounding box center [231, 166] width 394 height 79
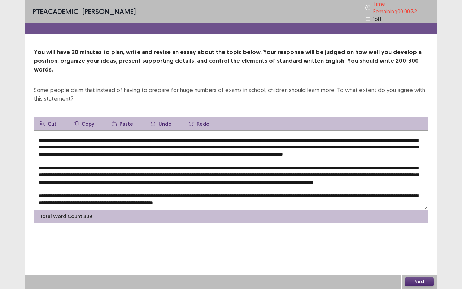
click at [301, 167] on textarea at bounding box center [231, 169] width 394 height 79
click at [282, 157] on textarea at bounding box center [231, 169] width 394 height 79
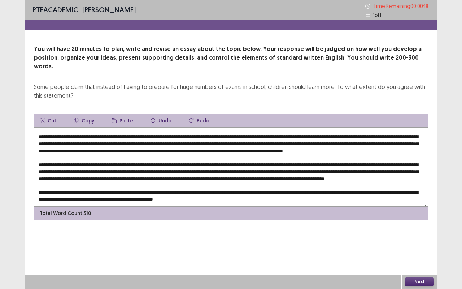
click at [314, 156] on textarea at bounding box center [231, 166] width 394 height 79
click at [206, 172] on textarea at bounding box center [231, 166] width 394 height 79
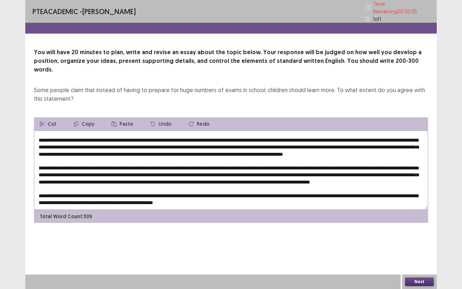
scroll to position [25, 0]
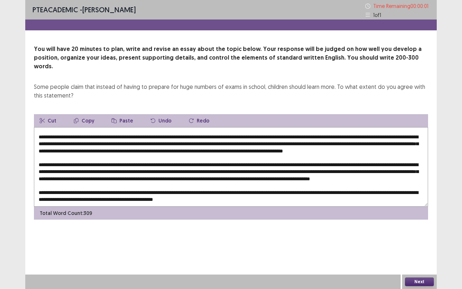
type textarea "**********"
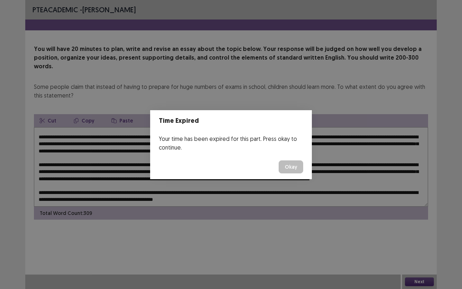
click at [298, 165] on button "Okay" at bounding box center [291, 166] width 25 height 13
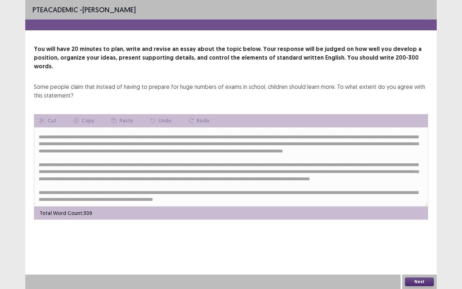
click at [421, 244] on button "Next" at bounding box center [419, 281] width 29 height 9
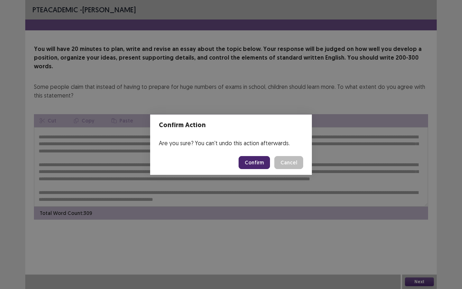
click at [257, 162] on button "Confirm" at bounding box center [254, 162] width 31 height 13
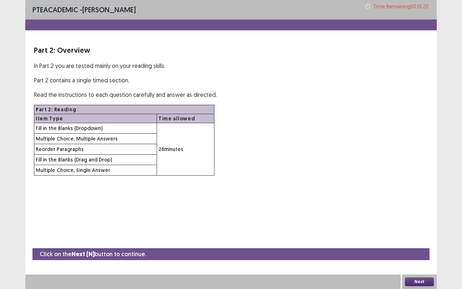
click at [420, 244] on button "Next" at bounding box center [419, 281] width 29 height 9
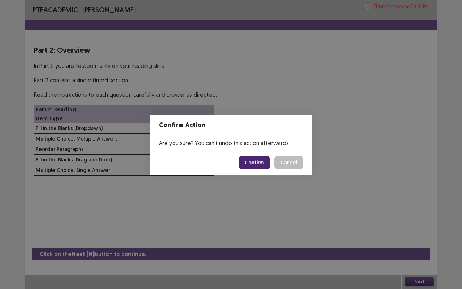
click at [257, 163] on button "Confirm" at bounding box center [254, 162] width 31 height 13
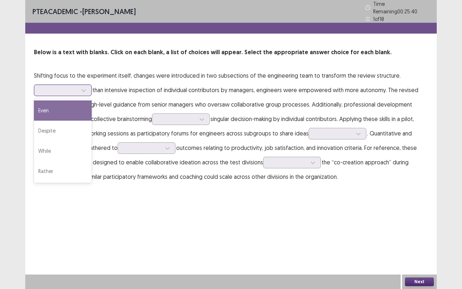
click at [85, 88] on icon at bounding box center [83, 90] width 5 height 5
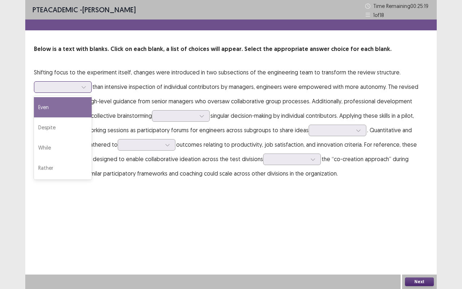
click at [60, 107] on div "Even" at bounding box center [63, 107] width 58 height 20
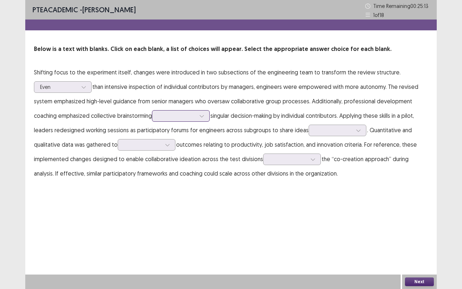
click at [203, 113] on icon at bounding box center [201, 115] width 5 height 5
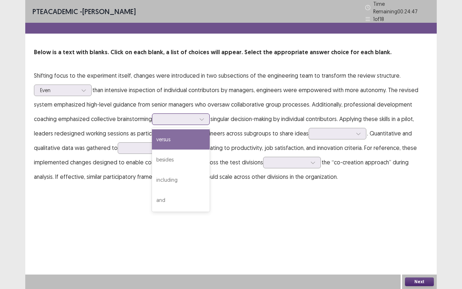
click at [174, 136] on div "versus" at bounding box center [181, 139] width 58 height 20
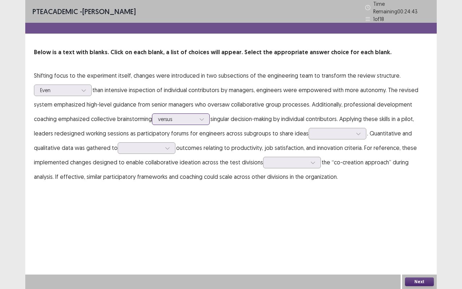
click at [204, 117] on icon at bounding box center [201, 119] width 5 height 5
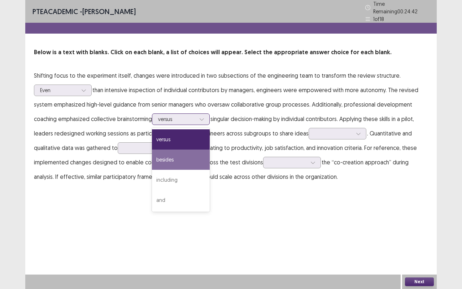
click at [170, 153] on div "besides" at bounding box center [181, 159] width 58 height 20
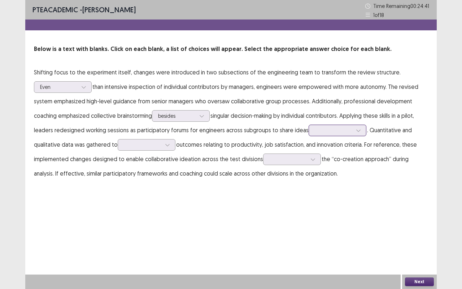
click at [356, 130] on icon at bounding box center [358, 131] width 4 height 2
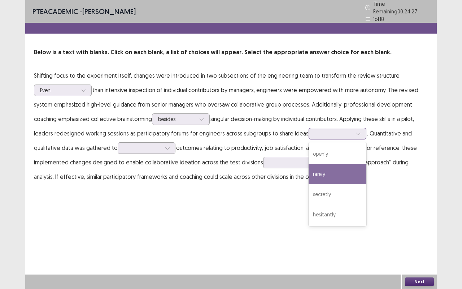
click at [328, 171] on div "rarely" at bounding box center [338, 174] width 58 height 20
click at [353, 133] on div at bounding box center [358, 133] width 11 height 11
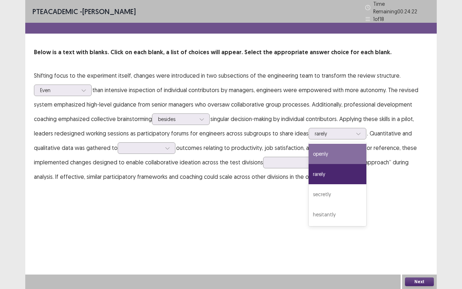
click at [246, 210] on div "PTE academic - Andres Cancino Time Remaining 00 : 24 : 22 1 of 18 Below is a te…" at bounding box center [230, 144] width 411 height 289
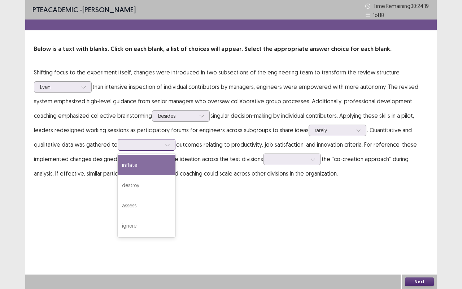
click at [170, 146] on div at bounding box center [167, 144] width 11 height 11
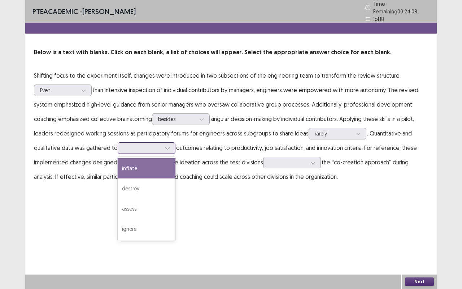
click at [140, 168] on div "inflate" at bounding box center [147, 168] width 58 height 20
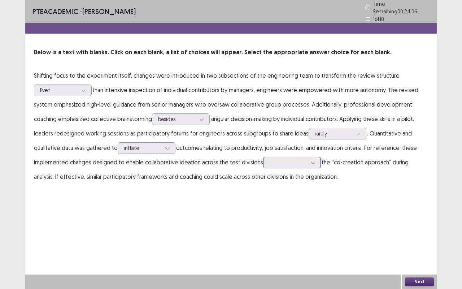
click at [314, 157] on div at bounding box center [312, 162] width 11 height 11
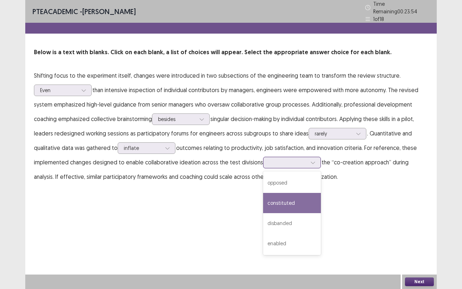
click at [290, 199] on div "constituted" at bounding box center [292, 203] width 58 height 20
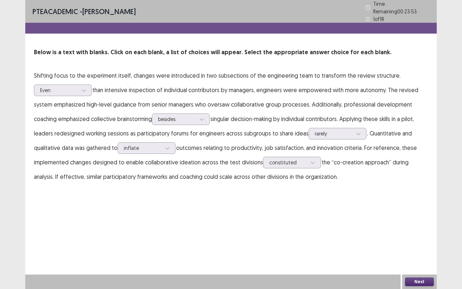
click at [420, 244] on button "Next" at bounding box center [419, 281] width 29 height 9
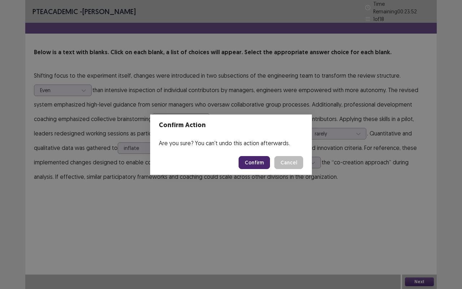
click at [259, 167] on button "Confirm" at bounding box center [254, 162] width 31 height 13
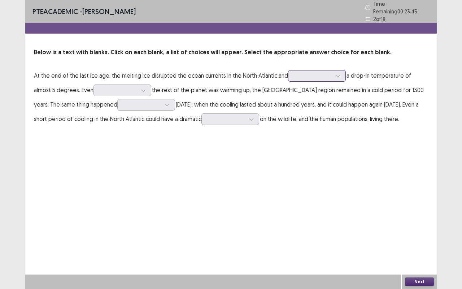
click at [337, 73] on div at bounding box center [337, 75] width 11 height 11
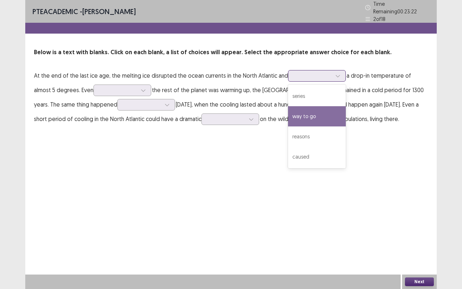
click at [316, 115] on div "way to go" at bounding box center [317, 116] width 58 height 20
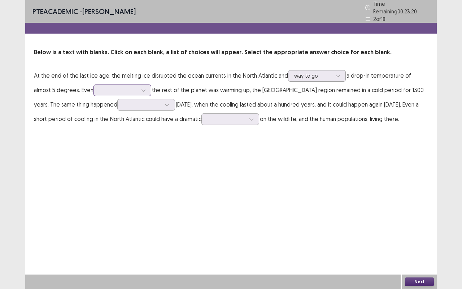
click at [141, 89] on icon at bounding box center [143, 90] width 5 height 5
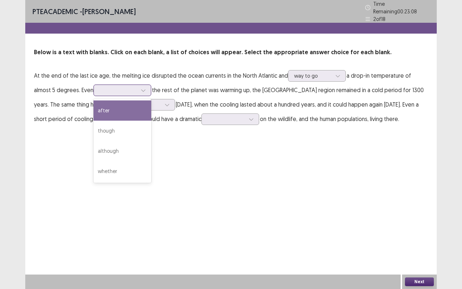
click at [107, 109] on div "after" at bounding box center [122, 110] width 58 height 20
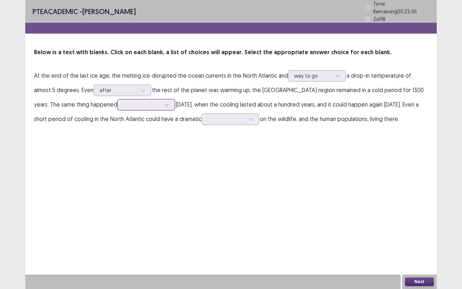
click at [165, 103] on icon at bounding box center [167, 104] width 5 height 5
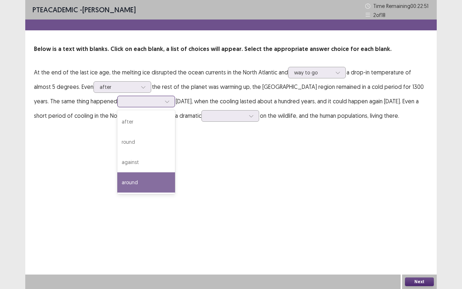
click at [117, 182] on div "around" at bounding box center [146, 182] width 58 height 20
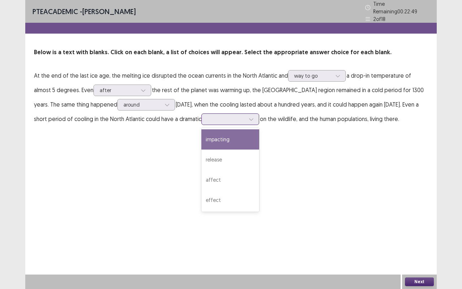
click at [246, 118] on div at bounding box center [251, 119] width 11 height 11
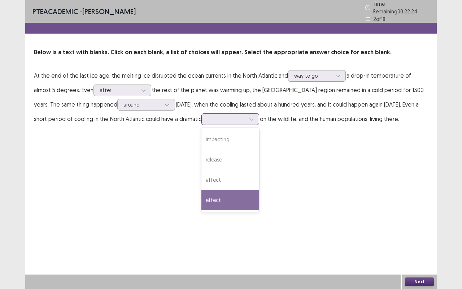
click at [213, 197] on div "effect" at bounding box center [230, 200] width 58 height 20
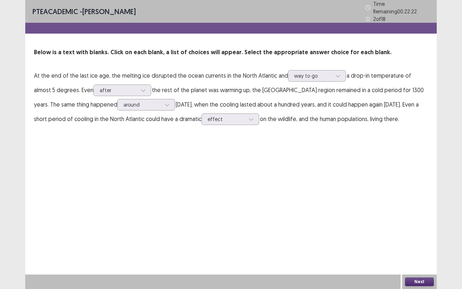
click at [423, 244] on button "Next" at bounding box center [419, 281] width 29 height 9
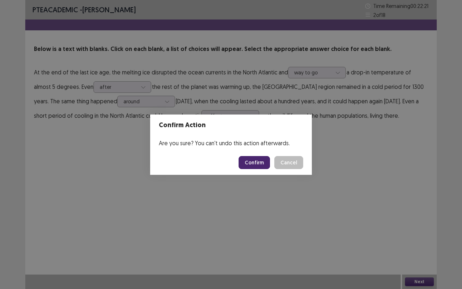
click at [263, 162] on button "Confirm" at bounding box center [254, 162] width 31 height 13
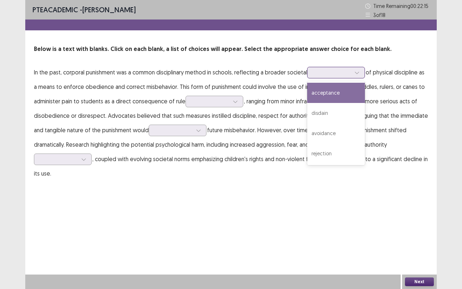
click at [359, 75] on icon at bounding box center [356, 72] width 5 height 5
click at [340, 92] on div "acceptance" at bounding box center [336, 93] width 58 height 20
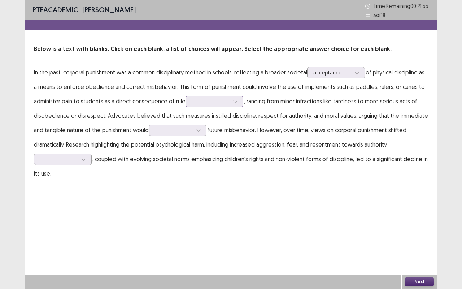
click at [238, 100] on div at bounding box center [235, 101] width 11 height 11
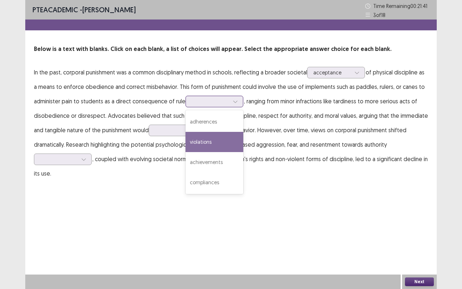
click at [218, 144] on div "violations" at bounding box center [214, 142] width 58 height 20
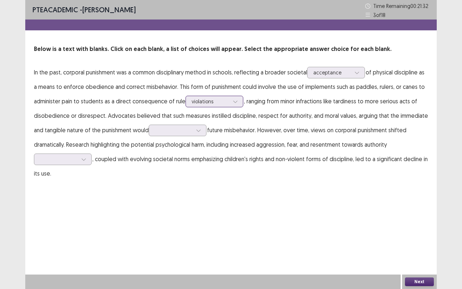
click at [238, 99] on div at bounding box center [235, 101] width 11 height 11
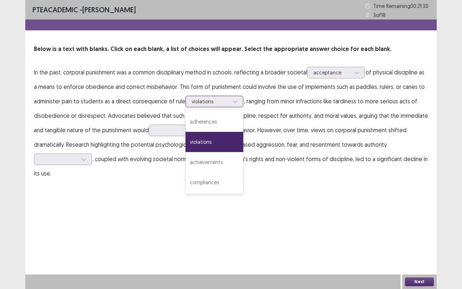
click at [238, 99] on div at bounding box center [235, 101] width 11 height 11
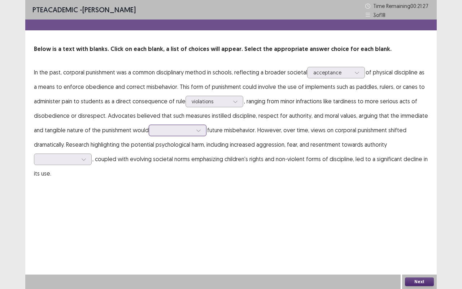
click at [200, 131] on icon at bounding box center [198, 130] width 5 height 5
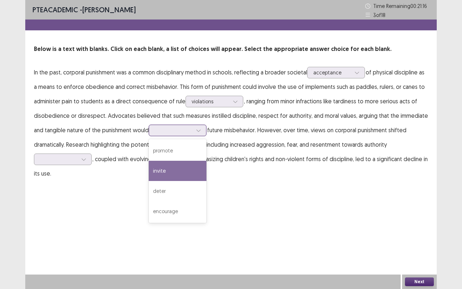
click at [178, 174] on div "invite" at bounding box center [178, 171] width 58 height 20
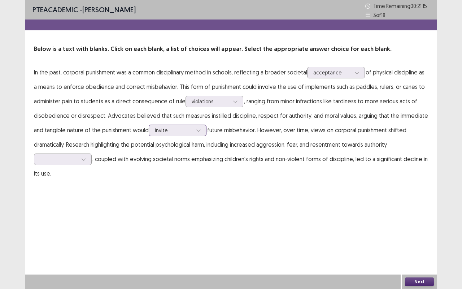
click at [198, 130] on icon at bounding box center [198, 131] width 4 height 2
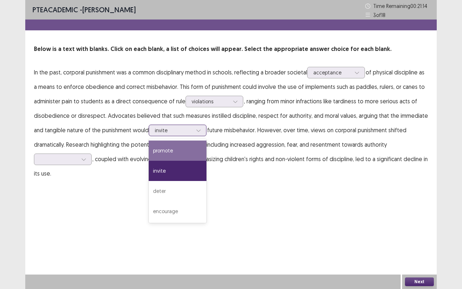
click at [172, 152] on div "promote" at bounding box center [178, 150] width 58 height 20
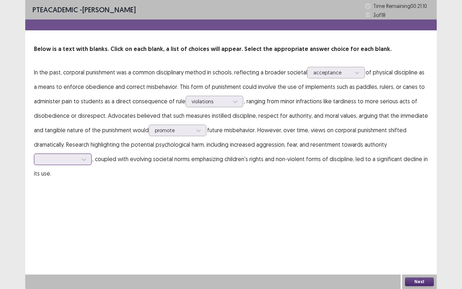
click at [85, 159] on icon at bounding box center [83, 159] width 5 height 5
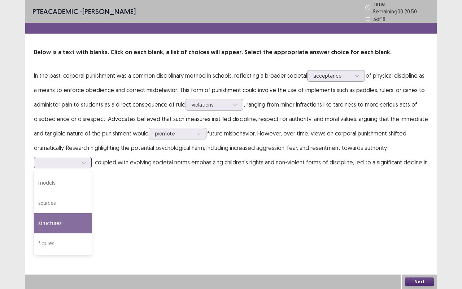
click at [61, 220] on div "structures" at bounding box center [63, 223] width 58 height 20
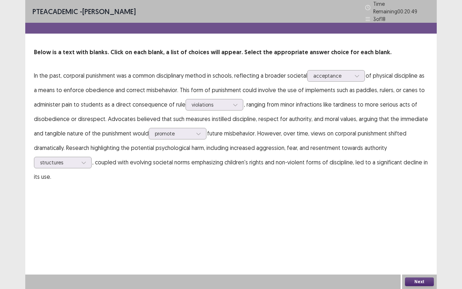
click at [428, 244] on button "Next" at bounding box center [419, 281] width 29 height 9
click at [252, 159] on button "Confirm" at bounding box center [254, 162] width 31 height 13
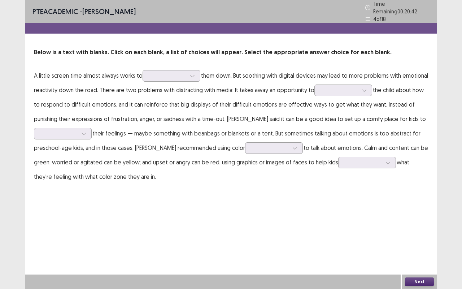
click at [425, 244] on button "Next" at bounding box center [419, 281] width 29 height 9
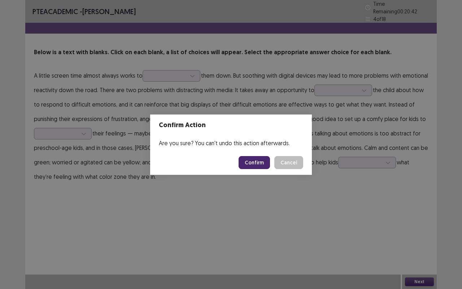
click at [259, 162] on button "Confirm" at bounding box center [254, 162] width 31 height 13
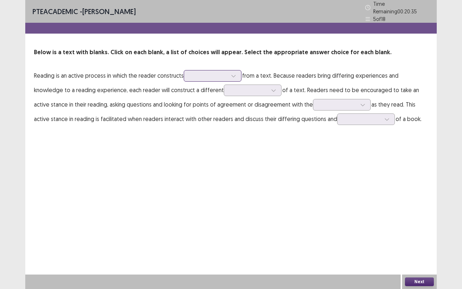
click at [236, 73] on icon at bounding box center [233, 75] width 5 height 5
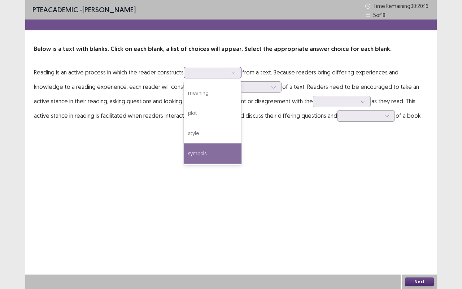
click at [208, 154] on div "symbols" at bounding box center [213, 153] width 58 height 20
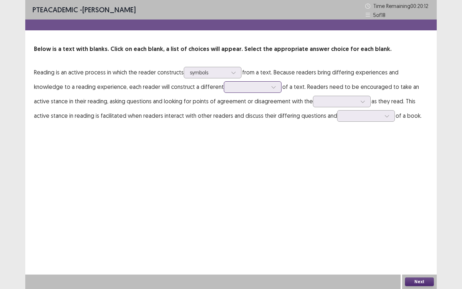
click at [268, 88] on div at bounding box center [273, 87] width 11 height 11
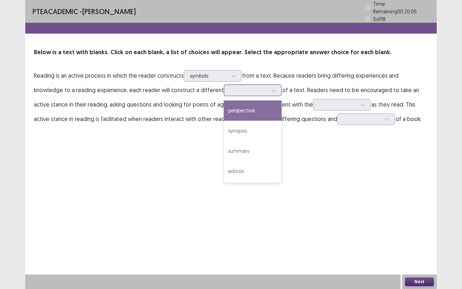
click at [228, 108] on div "perspective" at bounding box center [253, 110] width 58 height 20
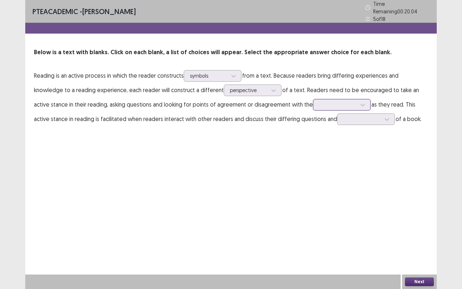
click at [357, 101] on div at bounding box center [362, 104] width 11 height 11
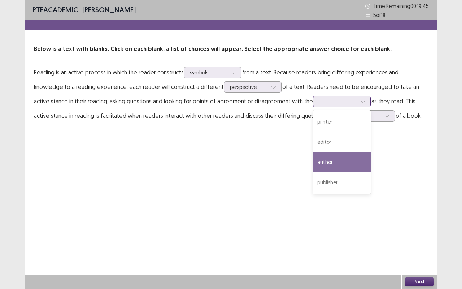
click at [313, 162] on div "author" at bounding box center [342, 162] width 58 height 20
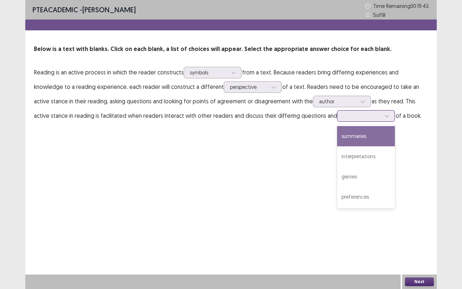
click at [381, 114] on div at bounding box center [386, 115] width 11 height 11
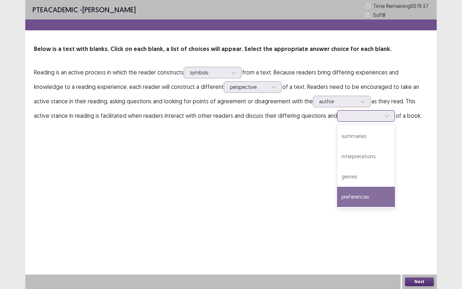
click at [337, 196] on div "preferences" at bounding box center [366, 197] width 58 height 20
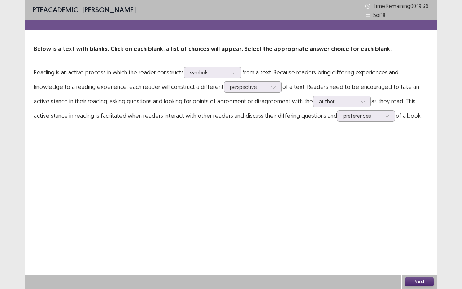
click at [417, 280] on button "Next" at bounding box center [419, 281] width 29 height 9
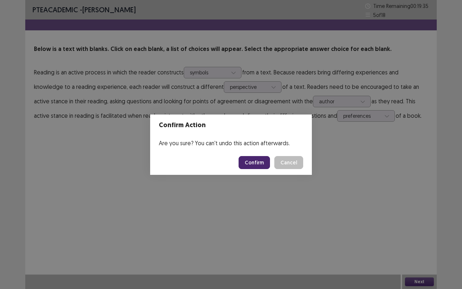
click at [261, 162] on button "Confirm" at bounding box center [254, 162] width 31 height 13
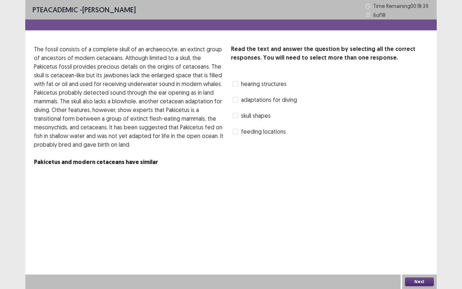
click at [235, 82] on span at bounding box center [235, 84] width 6 height 6
click at [428, 278] on button "Next" at bounding box center [419, 281] width 29 height 9
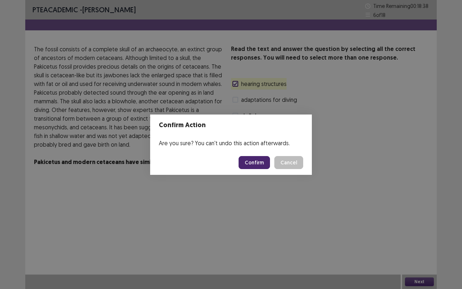
click at [250, 161] on button "Confirm" at bounding box center [254, 162] width 31 height 13
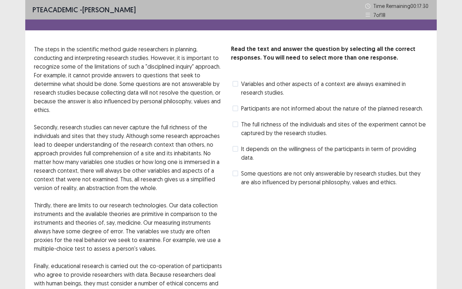
click at [237, 110] on span at bounding box center [235, 108] width 6 height 6
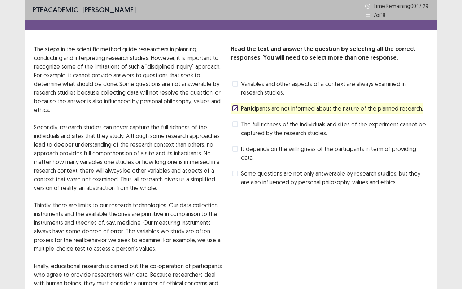
scroll to position [32, 0]
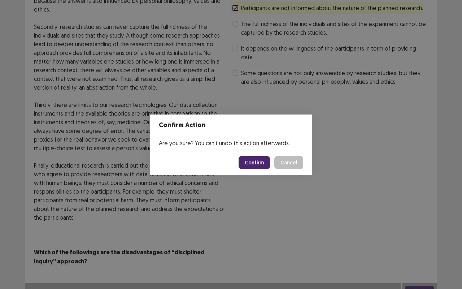
click at [257, 162] on button "Confirm" at bounding box center [254, 162] width 31 height 13
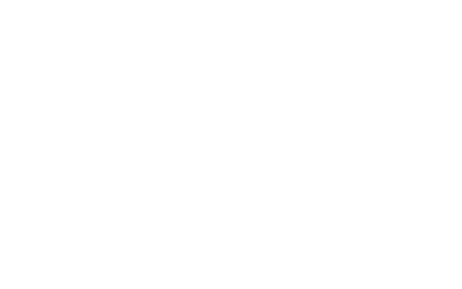
scroll to position [0, 0]
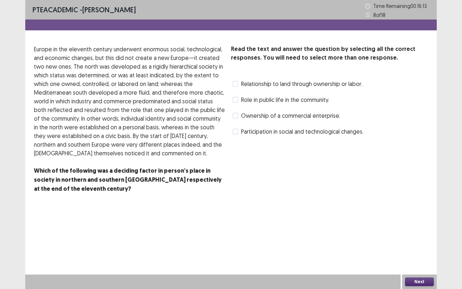
click at [234, 98] on span at bounding box center [235, 100] width 6 height 6
click at [421, 279] on button "Next" at bounding box center [419, 281] width 29 height 9
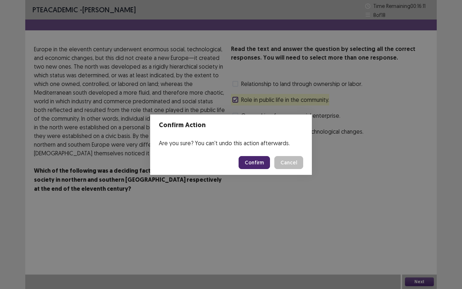
click at [250, 164] on button "Confirm" at bounding box center [254, 162] width 31 height 13
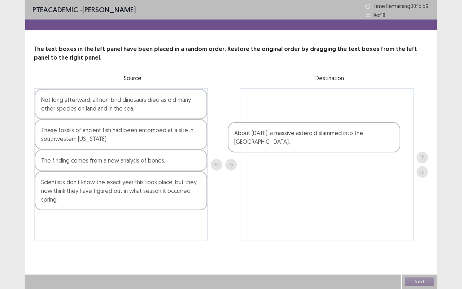
drag, startPoint x: 97, startPoint y: 169, endPoint x: 307, endPoint y: 128, distance: 213.9
click at [307, 128] on div "Not long afterward, all non-bird dinosaurs died as did many other species on la…" at bounding box center [231, 164] width 394 height 153
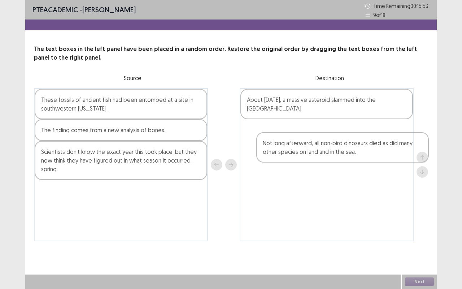
drag, startPoint x: 101, startPoint y: 109, endPoint x: 328, endPoint y: 152, distance: 230.4
click at [328, 152] on div "Not long afterward, all non-bird dinosaurs died as did many other species on la…" at bounding box center [231, 164] width 394 height 153
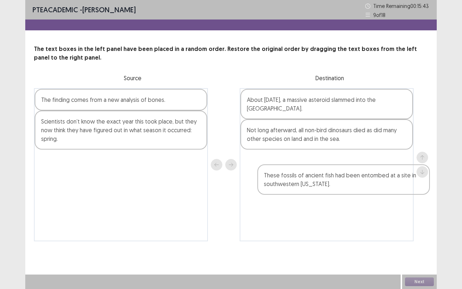
drag, startPoint x: 111, startPoint y: 109, endPoint x: 343, endPoint y: 184, distance: 244.0
click at [343, 184] on div "These fossils of ancient fish had been entombed at a site in southwestern [US_S…" at bounding box center [231, 164] width 394 height 153
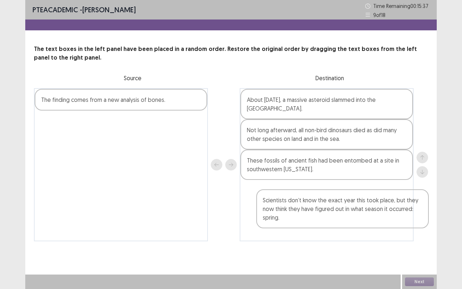
drag, startPoint x: 107, startPoint y: 135, endPoint x: 334, endPoint y: 214, distance: 239.9
click at [334, 214] on div "The finding comes from a new analysis of bones. Scientists don’t know the exact…" at bounding box center [231, 164] width 394 height 153
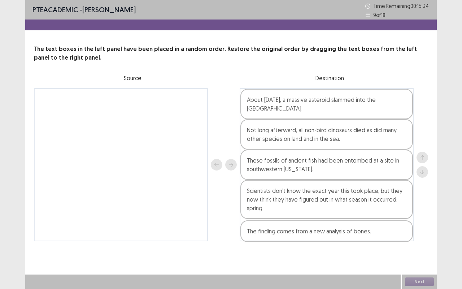
drag, startPoint x: 96, startPoint y: 104, endPoint x: 309, endPoint y: 235, distance: 250.0
click at [309, 235] on div "The finding comes from a new analysis of bones. About [DATE], a massive asteroi…" at bounding box center [231, 164] width 394 height 153
click at [424, 282] on button "Next" at bounding box center [419, 281] width 29 height 9
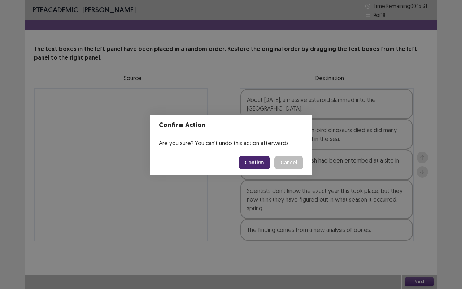
click at [255, 159] on button "Confirm" at bounding box center [254, 162] width 31 height 13
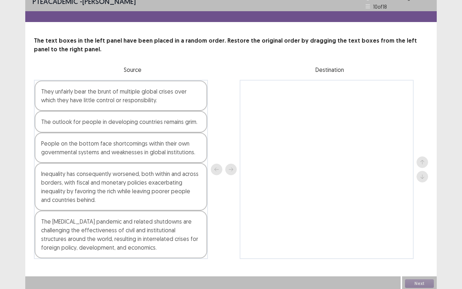
scroll to position [9, 0]
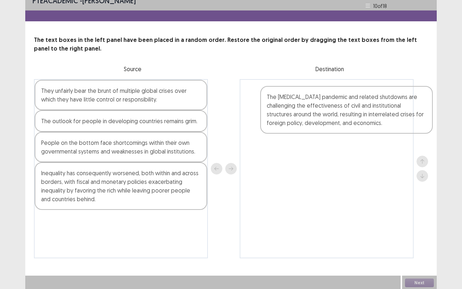
drag, startPoint x: 67, startPoint y: 230, endPoint x: 305, endPoint y: 97, distance: 272.2
click at [305, 97] on div "They unfairly bear the brunt of multiple global crises over which they have lit…" at bounding box center [231, 168] width 394 height 179
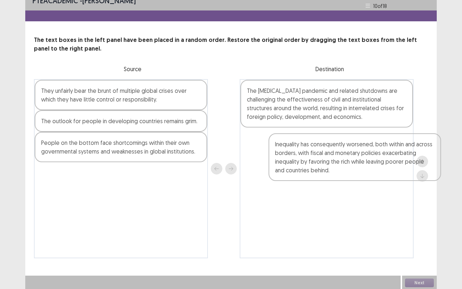
drag, startPoint x: 113, startPoint y: 187, endPoint x: 349, endPoint y: 158, distance: 238.1
click at [349, 158] on div "They unfairly bear the brunt of multiple global crises over which they have lit…" at bounding box center [231, 168] width 394 height 179
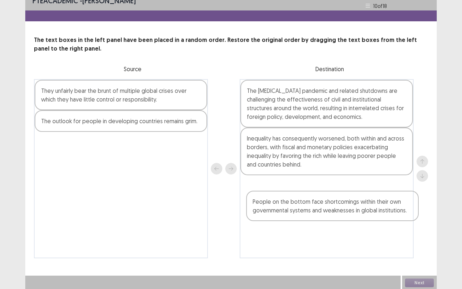
drag, startPoint x: 153, startPoint y: 141, endPoint x: 366, endPoint y: 201, distance: 222.0
click at [366, 201] on div "They unfairly bear the brunt of multiple global crises over which they have lit…" at bounding box center [231, 168] width 394 height 179
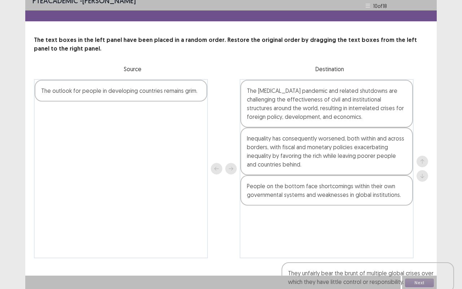
scroll to position [10, 0]
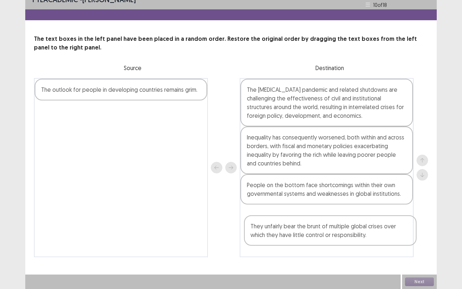
drag, startPoint x: 102, startPoint y: 94, endPoint x: 325, endPoint y: 228, distance: 260.5
click at [325, 228] on div "They unfairly bear the brunt of multiple global crises over which they have lit…" at bounding box center [231, 167] width 394 height 179
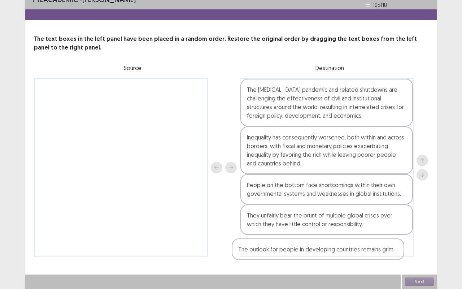
drag, startPoint x: 93, startPoint y: 90, endPoint x: 302, endPoint y: 250, distance: 262.3
click at [302, 250] on div "The outlook for people in developing countries remains grim. The [MEDICAL_DATA]…" at bounding box center [231, 167] width 394 height 179
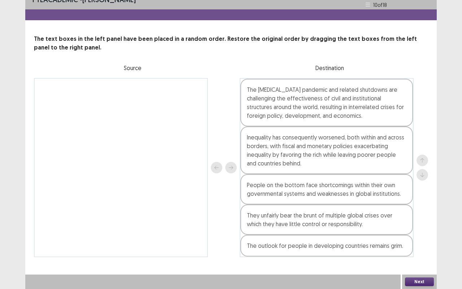
click at [421, 281] on button "Next" at bounding box center [419, 281] width 29 height 9
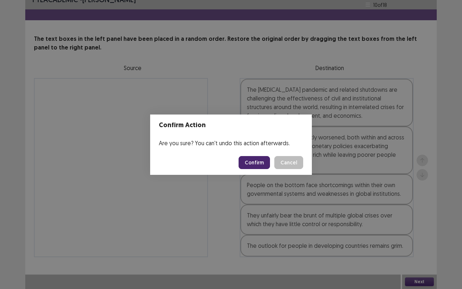
click at [252, 164] on button "Confirm" at bounding box center [254, 162] width 31 height 13
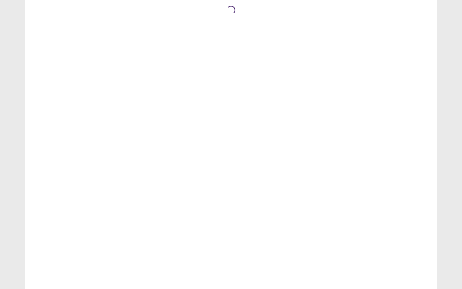
scroll to position [0, 0]
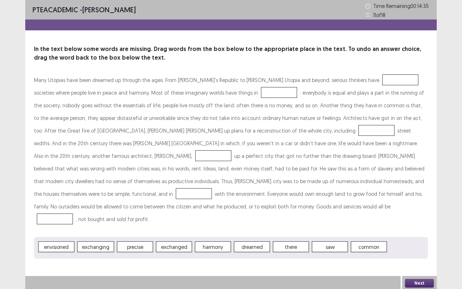
click at [414, 283] on button "Next" at bounding box center [419, 283] width 29 height 9
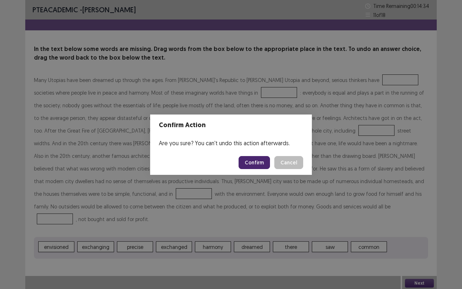
click at [259, 162] on button "Confirm" at bounding box center [254, 162] width 31 height 13
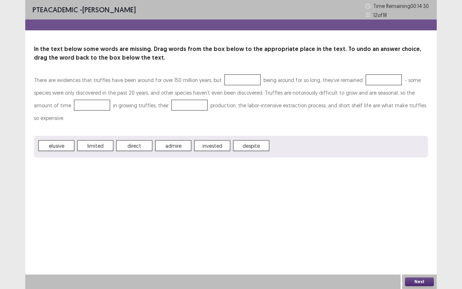
click at [421, 280] on button "Next" at bounding box center [419, 281] width 29 height 9
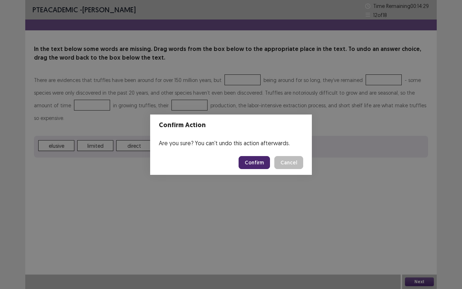
click at [253, 160] on button "Confirm" at bounding box center [254, 162] width 31 height 13
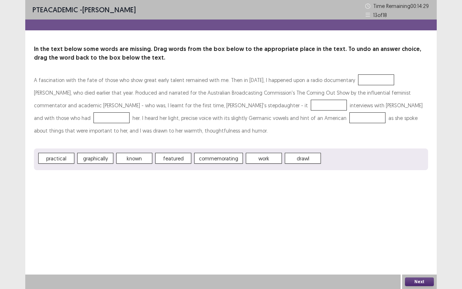
click at [416, 279] on button "Next" at bounding box center [419, 281] width 29 height 9
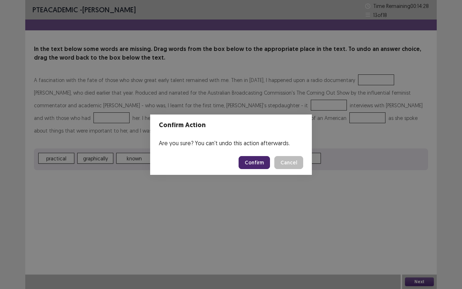
click at [258, 164] on button "Confirm" at bounding box center [254, 162] width 31 height 13
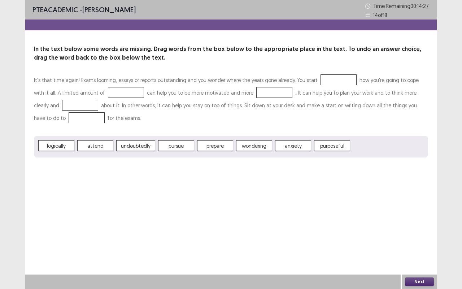
click at [417, 279] on button "Next" at bounding box center [419, 281] width 29 height 9
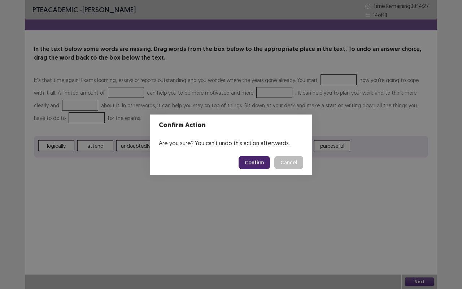
click at [257, 162] on button "Confirm" at bounding box center [254, 162] width 31 height 13
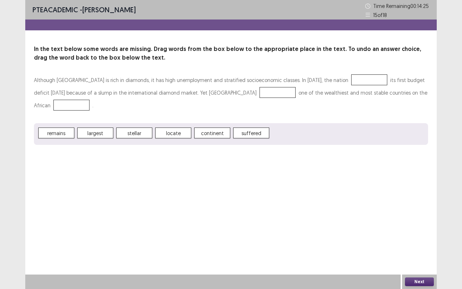
click at [415, 282] on button "Next" at bounding box center [419, 281] width 29 height 9
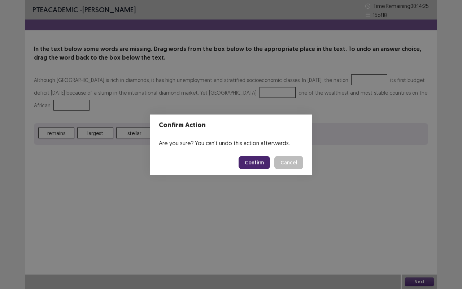
click at [257, 161] on button "Confirm" at bounding box center [254, 162] width 31 height 13
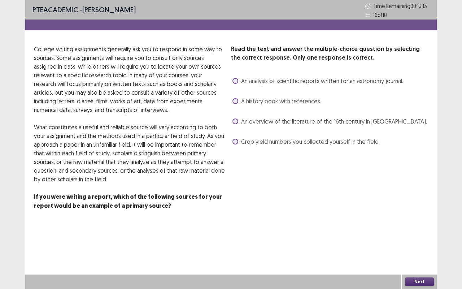
click at [237, 105] on label "A history book with references." at bounding box center [276, 101] width 89 height 9
click at [416, 281] on button "Next" at bounding box center [419, 281] width 29 height 9
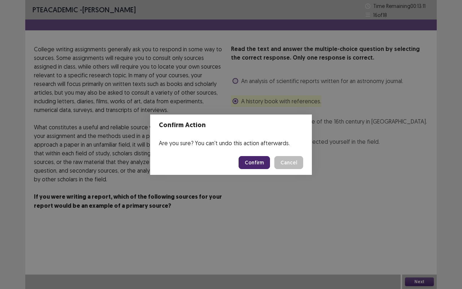
click at [258, 162] on button "Confirm" at bounding box center [254, 162] width 31 height 13
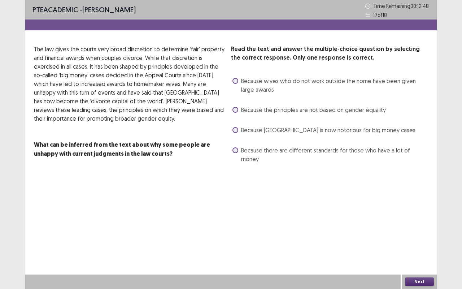
click at [233, 108] on span at bounding box center [235, 110] width 6 height 6
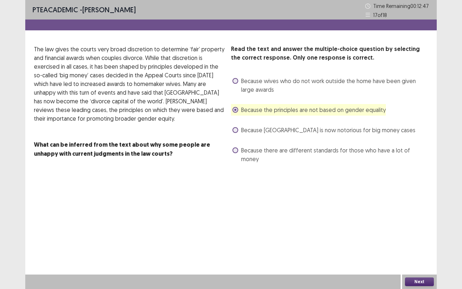
click at [419, 283] on button "Next" at bounding box center [419, 281] width 29 height 9
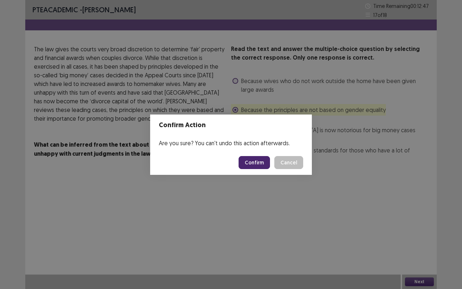
click at [268, 164] on button "Confirm" at bounding box center [254, 162] width 31 height 13
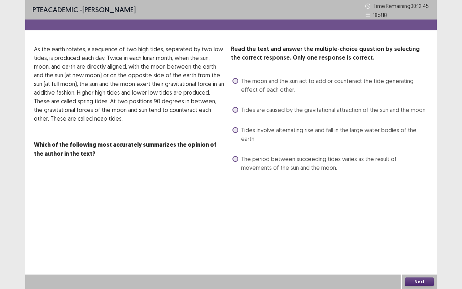
click at [412, 281] on button "Next" at bounding box center [419, 281] width 29 height 9
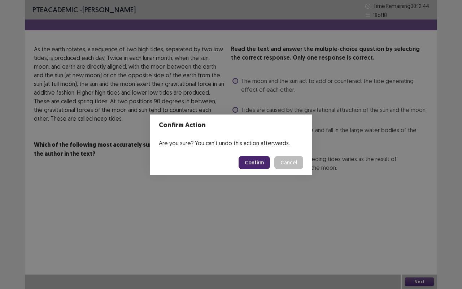
click at [255, 160] on button "Confirm" at bounding box center [254, 162] width 31 height 13
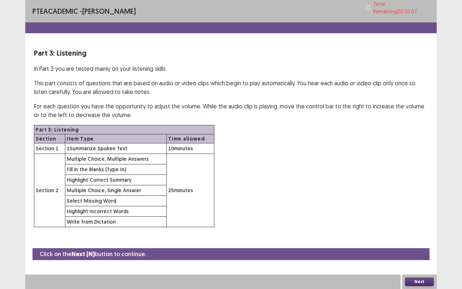
click at [421, 286] on div "Next" at bounding box center [419, 281] width 35 height 14
click at [419, 284] on button "Next" at bounding box center [419, 281] width 29 height 9
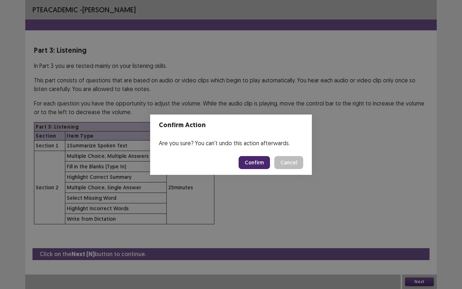
click at [254, 163] on button "Confirm" at bounding box center [254, 162] width 31 height 13
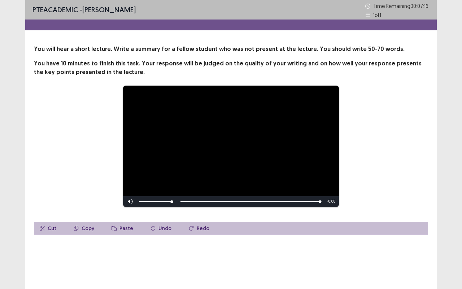
click at [66, 247] on textarea at bounding box center [231, 274] width 394 height 79
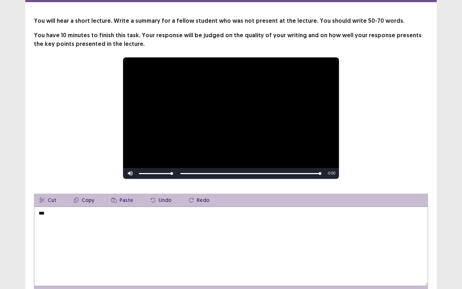
scroll to position [70, 0]
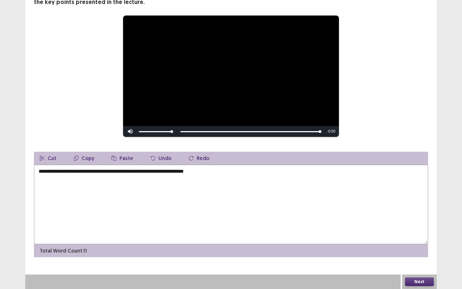
click at [211, 172] on textarea "**********" at bounding box center [231, 204] width 394 height 79
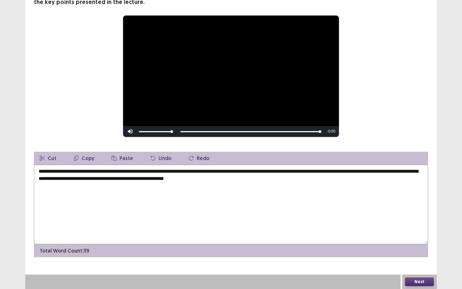
click at [266, 179] on textarea "**********" at bounding box center [231, 204] width 394 height 79
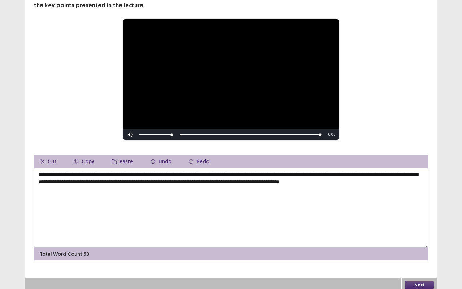
click at [314, 204] on textarea "**********" at bounding box center [231, 207] width 394 height 79
click at [330, 173] on textarea "**********" at bounding box center [231, 207] width 394 height 79
click at [353, 196] on textarea "**********" at bounding box center [231, 207] width 394 height 79
click at [333, 174] on textarea "**********" at bounding box center [231, 207] width 394 height 79
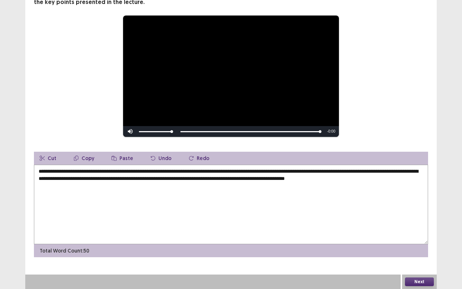
click at [314, 211] on textarea "**********" at bounding box center [231, 204] width 394 height 79
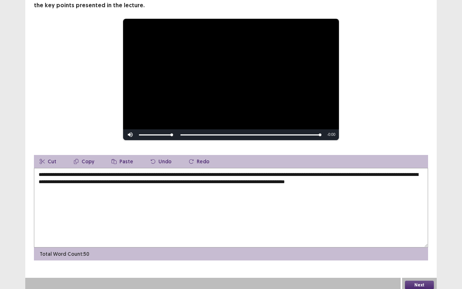
click at [314, 211] on textarea "**********" at bounding box center [231, 207] width 394 height 79
click at [142, 179] on textarea "**********" at bounding box center [231, 207] width 394 height 79
click at [131, 193] on textarea "**********" at bounding box center [231, 207] width 394 height 79
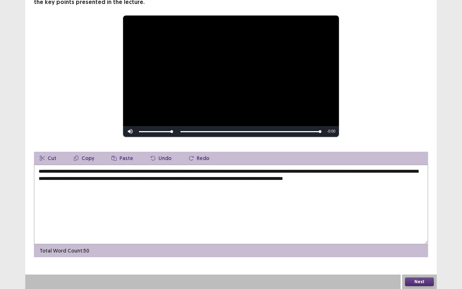
click at [286, 227] on textarea "**********" at bounding box center [231, 204] width 394 height 79
click at [291, 232] on textarea "**********" at bounding box center [231, 204] width 394 height 79
type textarea "**********"
click at [421, 280] on button "Next" at bounding box center [419, 281] width 29 height 9
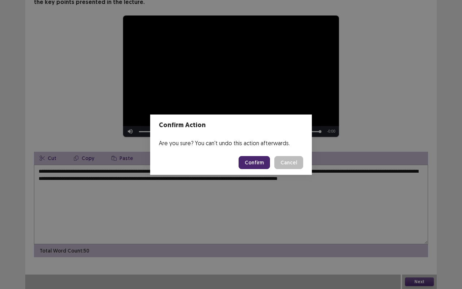
click at [254, 166] on button "Confirm" at bounding box center [254, 162] width 31 height 13
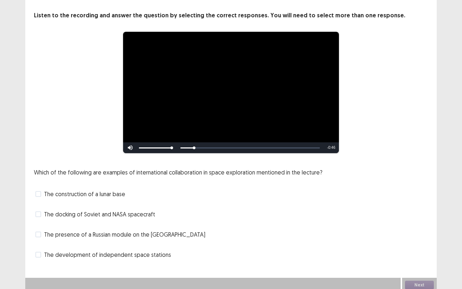
scroll to position [36, 0]
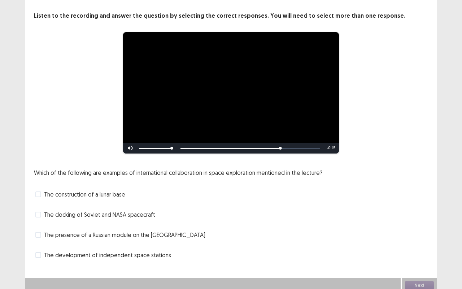
click at [38, 215] on div "The docking of Soviet and NASA spacecraft" at bounding box center [231, 215] width 394 height 12
click at [38, 211] on span at bounding box center [38, 214] width 6 height 6
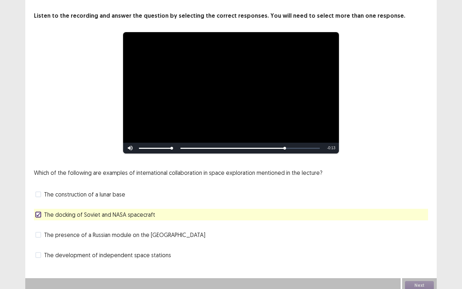
scroll to position [36, 0]
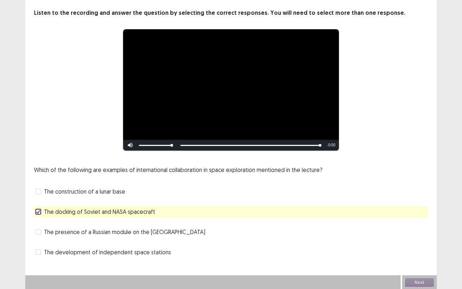
click at [327, 231] on div "The presence of a Russian module on the [GEOGRAPHIC_DATA]" at bounding box center [231, 232] width 394 height 12
click at [45, 234] on span "The presence of a Russian module on the [GEOGRAPHIC_DATA]" at bounding box center [124, 231] width 161 height 9
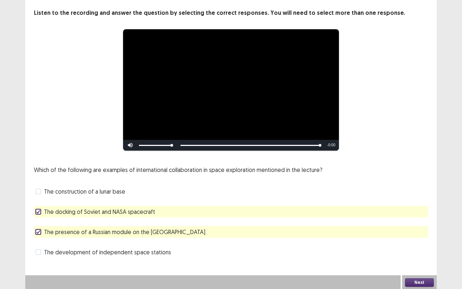
click at [38, 212] on polyline at bounding box center [38, 211] width 3 height 3
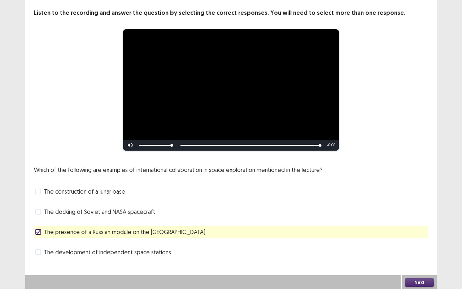
click at [35, 210] on div "The docking of Soviet and NASA spacecraft" at bounding box center [231, 212] width 394 height 12
click at [34, 211] on div "The docking of Soviet and NASA spacecraft" at bounding box center [231, 212] width 394 height 12
click at [39, 211] on span at bounding box center [38, 212] width 6 height 6
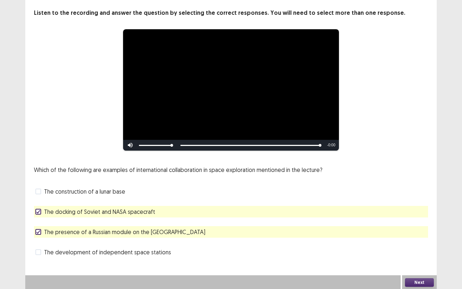
click at [35, 232] on span at bounding box center [38, 232] width 6 height 6
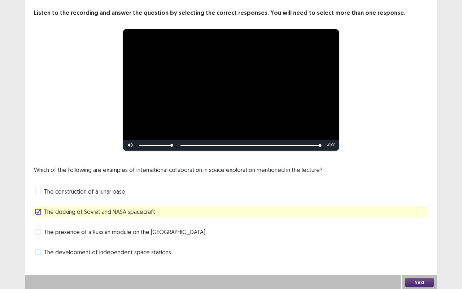
click at [415, 282] on button "Next" at bounding box center [419, 282] width 29 height 9
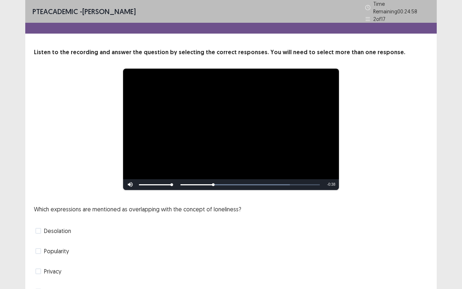
scroll to position [37, 0]
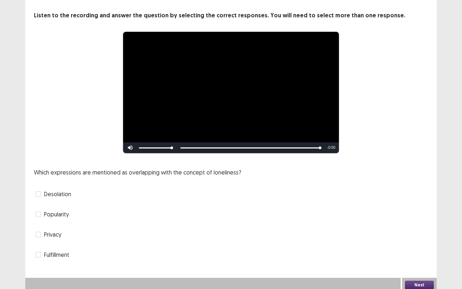
click at [39, 191] on span at bounding box center [38, 194] width 6 height 6
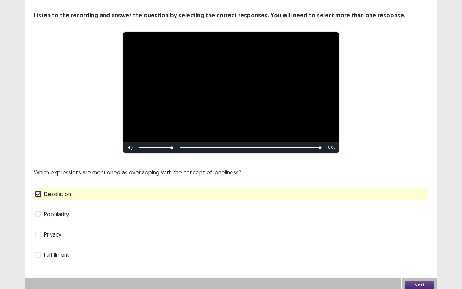
click at [414, 280] on button "Next" at bounding box center [419, 284] width 29 height 9
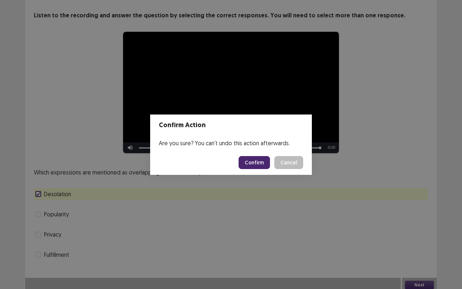
click at [256, 159] on button "Confirm" at bounding box center [254, 162] width 31 height 13
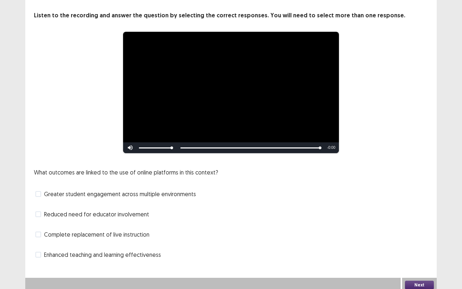
click at [39, 252] on span at bounding box center [38, 255] width 6 height 6
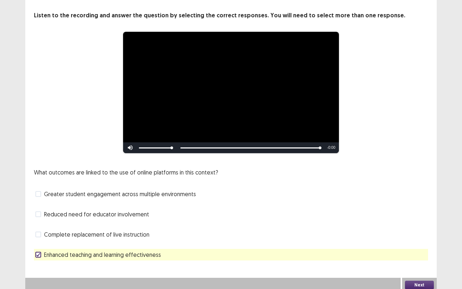
click at [420, 283] on button "Next" at bounding box center [419, 284] width 29 height 9
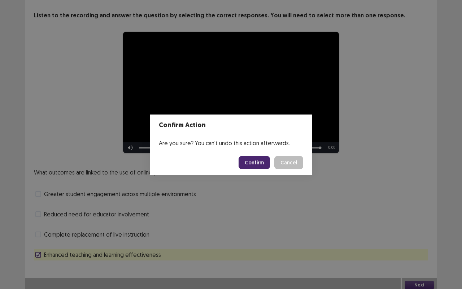
click at [261, 164] on button "Confirm" at bounding box center [254, 162] width 31 height 13
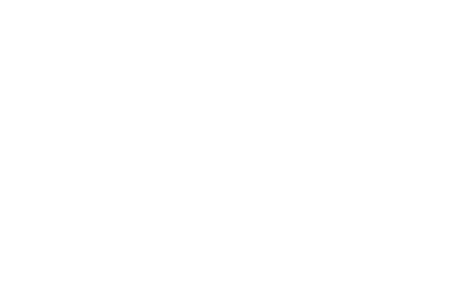
scroll to position [0, 0]
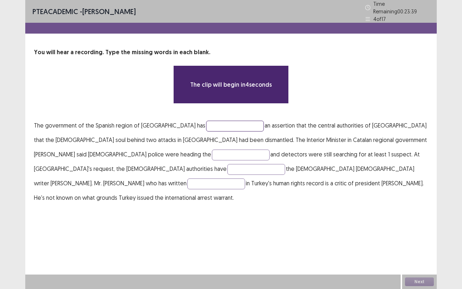
click at [217, 124] on input "text" at bounding box center [235, 126] width 58 height 11
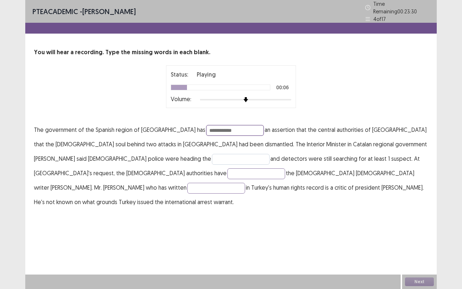
type input "**********"
click at [212, 156] on input "text" at bounding box center [241, 159] width 58 height 11
click at [212, 158] on input "text" at bounding box center [241, 159] width 58 height 11
click at [212, 155] on input "text" at bounding box center [241, 159] width 58 height 11
click at [285, 168] on input "text" at bounding box center [256, 173] width 58 height 11
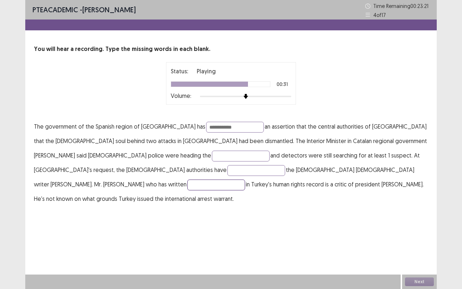
click at [245, 179] on input "text" at bounding box center [216, 184] width 58 height 11
type input "******"
click at [210, 127] on input "**********" at bounding box center [235, 127] width 58 height 11
type input "**********"
click at [237, 179] on input "******" at bounding box center [216, 184] width 58 height 11
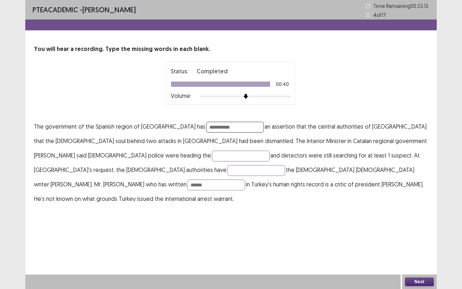
click at [213, 128] on input "**********" at bounding box center [235, 127] width 58 height 11
click at [206, 127] on input "**********" at bounding box center [235, 127] width 58 height 11
click at [207, 130] on input "**********" at bounding box center [235, 127] width 58 height 11
click at [242, 179] on input "******" at bounding box center [216, 184] width 58 height 11
click at [428, 283] on button "Next" at bounding box center [419, 281] width 29 height 9
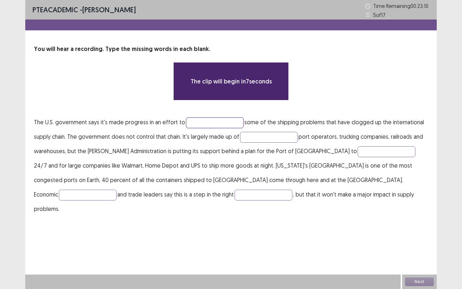
click at [199, 120] on input "text" at bounding box center [215, 122] width 58 height 11
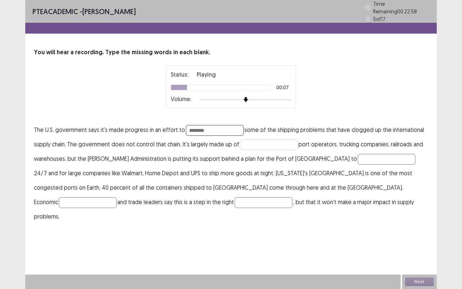
type input "********"
click at [253, 144] on input "text" at bounding box center [269, 144] width 58 height 11
type input "*******"
click at [358, 155] on input "text" at bounding box center [387, 159] width 58 height 11
click at [358, 158] on input "text" at bounding box center [387, 159] width 58 height 11
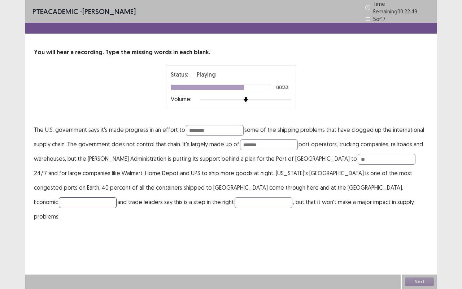
click at [117, 197] on input "text" at bounding box center [88, 202] width 58 height 11
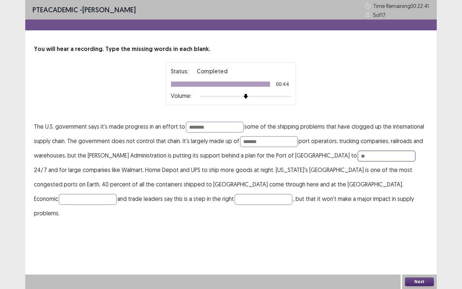
click at [358, 156] on input "**" at bounding box center [387, 155] width 58 height 11
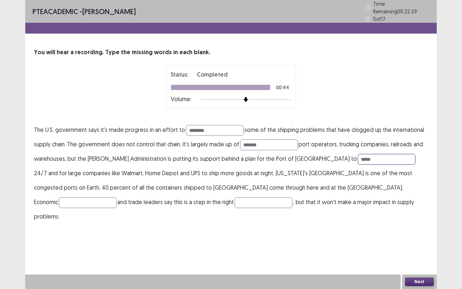
type input "*****"
click at [310, 238] on div "PTE academic - [PERSON_NAME] Time Remaining 00 : 22 : 39 5 of 17 You will hear …" at bounding box center [230, 144] width 411 height 289
click at [251, 142] on input "*******" at bounding box center [269, 144] width 58 height 11
click at [267, 143] on input "*******" at bounding box center [269, 144] width 58 height 11
type input "*******"
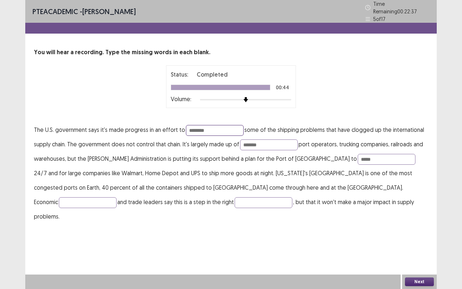
click at [200, 125] on input "********" at bounding box center [215, 130] width 58 height 11
type input "*******"
click at [272, 143] on input "*******" at bounding box center [269, 144] width 58 height 11
click at [421, 279] on button "Next" at bounding box center [419, 281] width 29 height 9
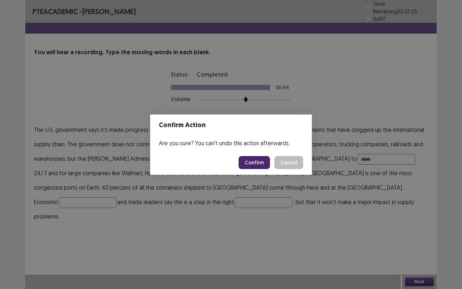
click at [257, 160] on button "Confirm" at bounding box center [254, 162] width 31 height 13
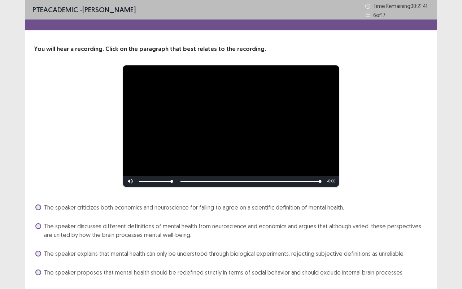
click at [37, 227] on span at bounding box center [38, 226] width 6 height 6
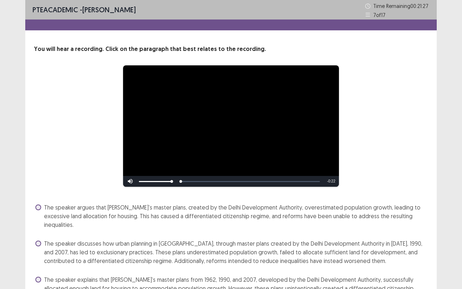
scroll to position [73, 0]
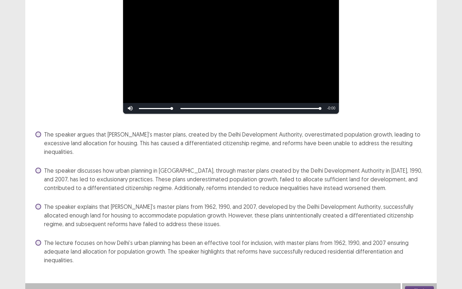
click at [36, 204] on span at bounding box center [38, 207] width 6 height 6
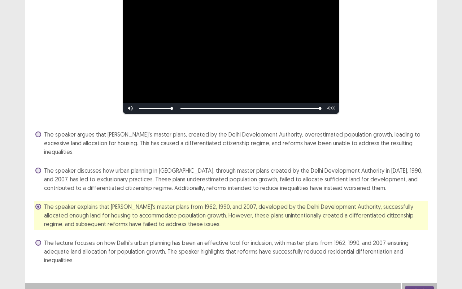
click at [415, 286] on button "Next" at bounding box center [419, 290] width 29 height 9
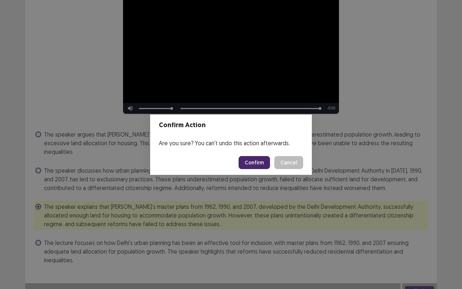
click at [257, 166] on button "Confirm" at bounding box center [254, 162] width 31 height 13
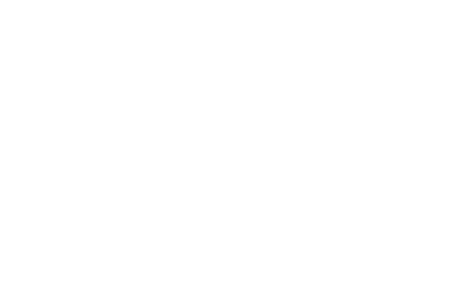
scroll to position [0, 0]
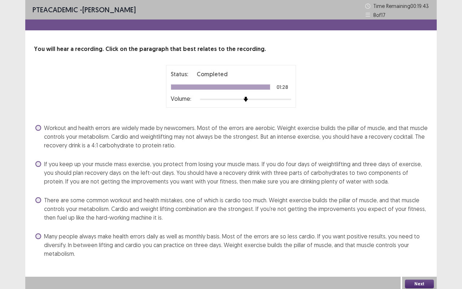
click at [38, 162] on span at bounding box center [38, 164] width 6 height 6
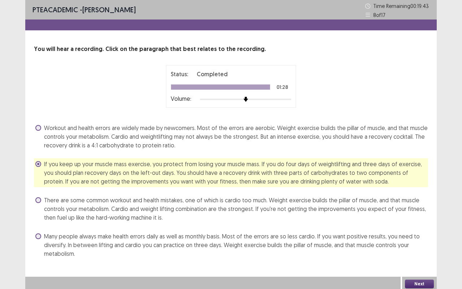
click at [421, 279] on button "Next" at bounding box center [419, 283] width 29 height 9
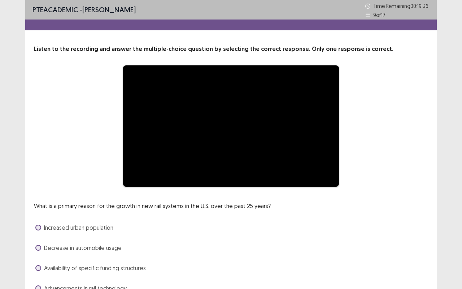
scroll to position [37, 0]
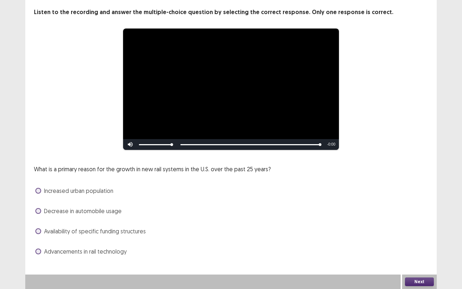
click at [36, 248] on label "Advancements in rail technology" at bounding box center [80, 251] width 91 height 9
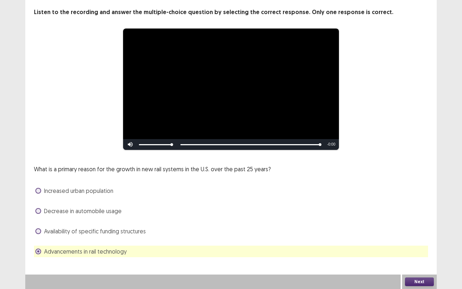
click at [41, 191] on label "Increased urban population" at bounding box center [74, 190] width 78 height 9
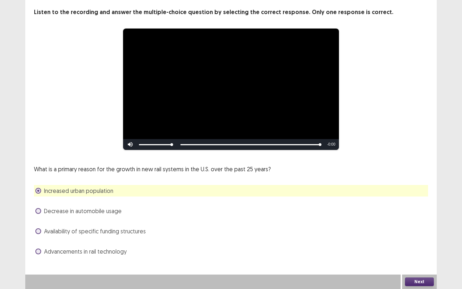
click at [46, 250] on span "Advancements in rail technology" at bounding box center [85, 251] width 83 height 9
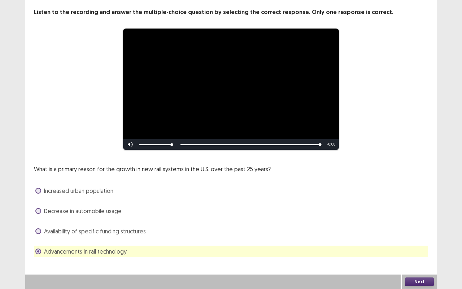
click at [419, 283] on button "Next" at bounding box center [419, 281] width 29 height 9
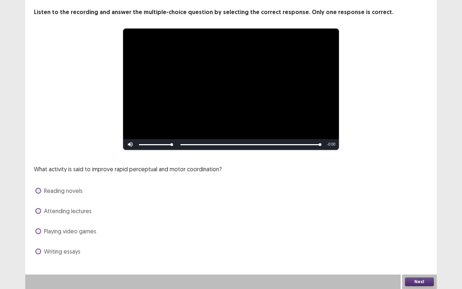
click at [42, 228] on label "Playing video games" at bounding box center [65, 231] width 61 height 9
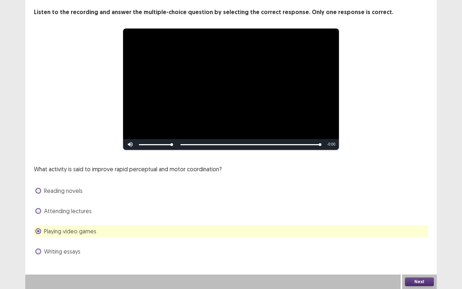
click at [417, 281] on button "Next" at bounding box center [419, 281] width 29 height 9
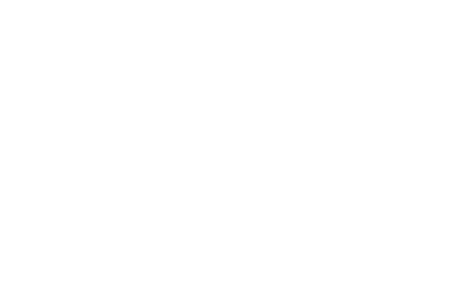
scroll to position [0, 0]
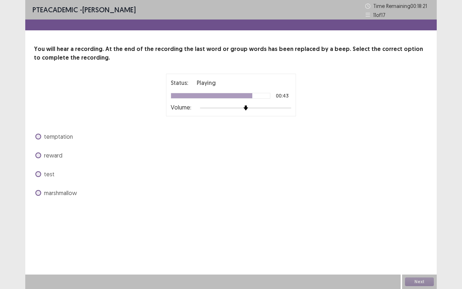
click at [37, 134] on span at bounding box center [38, 137] width 6 height 6
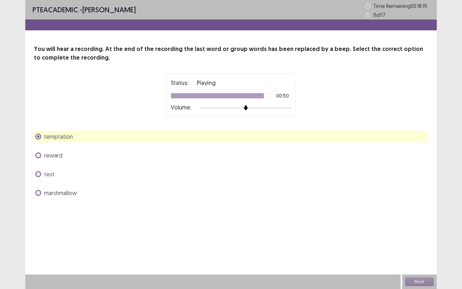
click at [351, 204] on div "PTE academic - [PERSON_NAME] Time Remaining 00 : 18 : 19 11 of 17 You will hear…" at bounding box center [230, 106] width 411 height 213
click at [37, 139] on span at bounding box center [38, 137] width 6 height 6
click at [39, 136] on span at bounding box center [38, 137] width 6 height 6
click at [41, 156] on label "reward" at bounding box center [48, 155] width 27 height 9
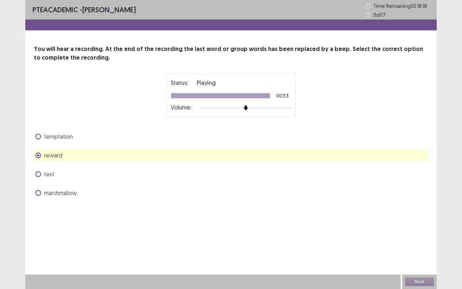
click at [38, 134] on span at bounding box center [38, 137] width 6 height 6
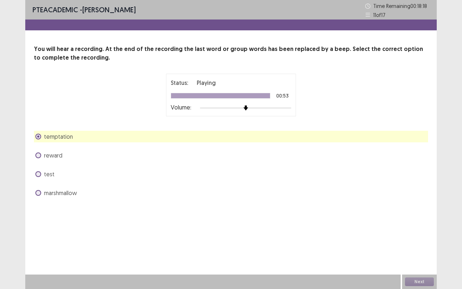
click at [360, 148] on div "temptation reward test marshmallow" at bounding box center [231, 165] width 394 height 68
click at [207, 186] on div "temptation reward test marshmallow" at bounding box center [231, 165] width 394 height 68
click at [39, 134] on span at bounding box center [38, 137] width 6 height 6
click at [202, 174] on div "test" at bounding box center [231, 174] width 394 height 12
click at [265, 110] on div at bounding box center [245, 108] width 91 height 6
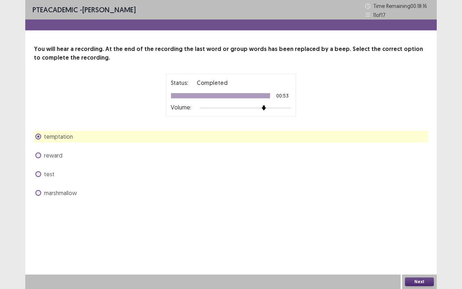
click at [418, 282] on button "Next" at bounding box center [419, 281] width 29 height 9
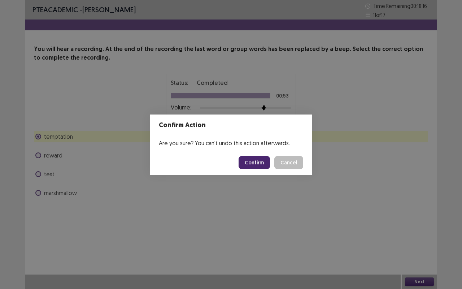
click at [254, 159] on button "Confirm" at bounding box center [254, 162] width 31 height 13
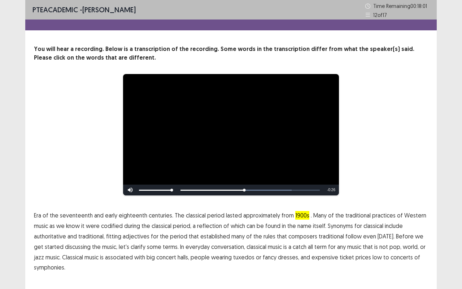
click at [328, 234] on span "traditional" at bounding box center [331, 236] width 25 height 9
click at [57, 267] on span "symphonies." at bounding box center [49, 267] width 31 height 9
click at [323, 232] on span "traditional" at bounding box center [331, 236] width 25 height 9
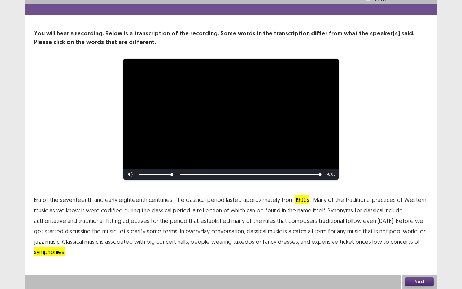
click at [417, 282] on button "Next" at bounding box center [419, 281] width 29 height 9
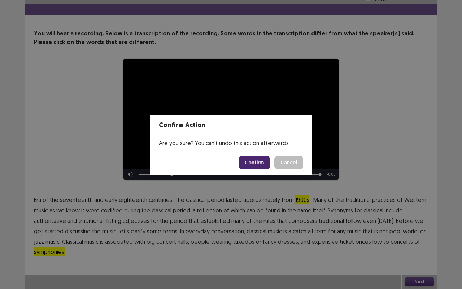
click at [254, 161] on button "Confirm" at bounding box center [254, 162] width 31 height 13
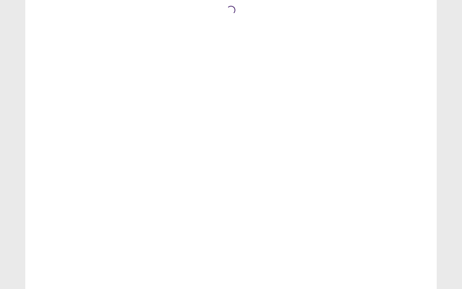
scroll to position [0, 0]
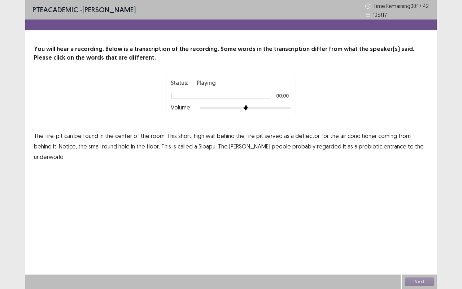
click at [198, 137] on span "high" at bounding box center [199, 135] width 10 height 9
click at [359, 134] on span "conditioner" at bounding box center [361, 135] width 29 height 9
click at [359, 146] on span "probiotic" at bounding box center [370, 146] width 23 height 9
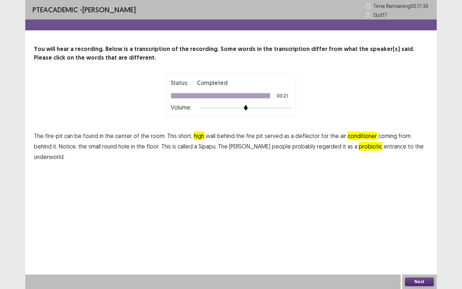
click at [417, 280] on button "Next" at bounding box center [419, 281] width 29 height 9
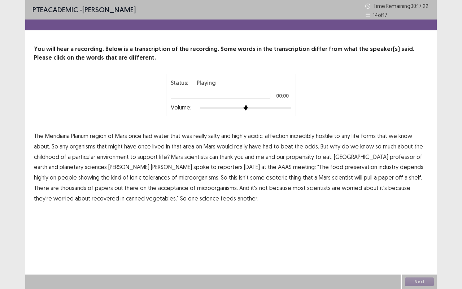
click at [276, 135] on span "affection" at bounding box center [276, 135] width 23 height 9
click at [50, 156] on span "childhood" at bounding box center [46, 156] width 25 height 9
click at [119, 194] on span "recovered" at bounding box center [105, 198] width 27 height 9
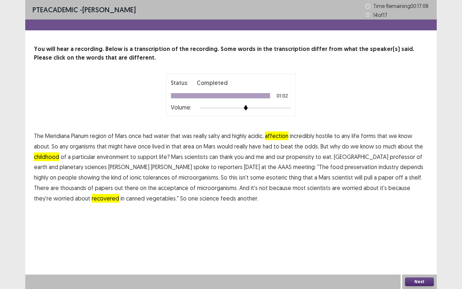
click at [415, 280] on button "Next" at bounding box center [419, 281] width 29 height 9
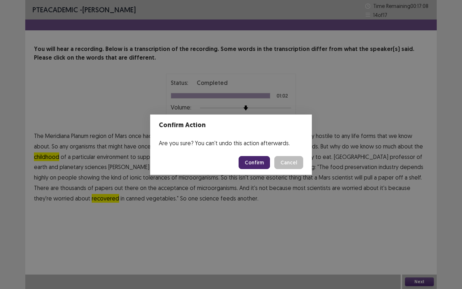
click at [254, 163] on button "Confirm" at bounding box center [254, 162] width 31 height 13
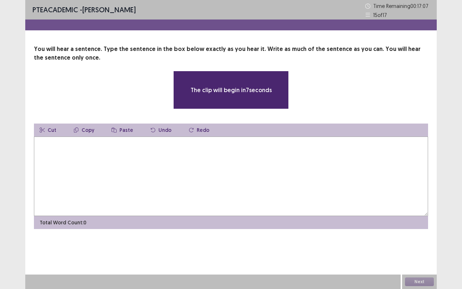
click at [87, 157] on textarea at bounding box center [231, 175] width 394 height 79
click at [85, 159] on textarea at bounding box center [231, 175] width 394 height 79
click at [89, 150] on textarea at bounding box center [231, 175] width 394 height 79
click at [73, 159] on textarea at bounding box center [231, 175] width 394 height 79
type textarea "*"
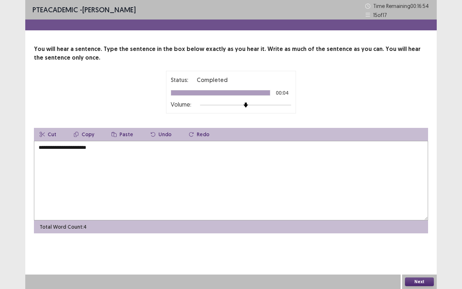
click at [122, 145] on textarea "**********" at bounding box center [231, 180] width 394 height 79
click at [111, 150] on textarea "**********" at bounding box center [231, 180] width 394 height 79
click at [125, 146] on textarea "**********" at bounding box center [231, 180] width 394 height 79
click at [111, 148] on textarea "**********" at bounding box center [231, 180] width 394 height 79
click at [180, 150] on textarea "**********" at bounding box center [231, 180] width 394 height 79
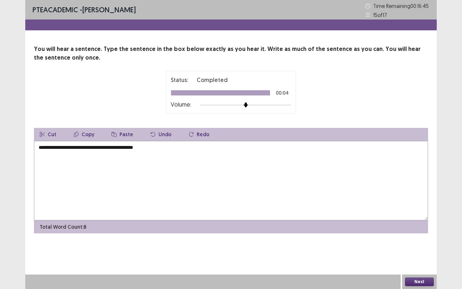
click at [147, 148] on textarea "**********" at bounding box center [231, 180] width 394 height 79
click at [174, 147] on textarea "**********" at bounding box center [231, 180] width 394 height 79
click at [315, 195] on textarea "**********" at bounding box center [231, 180] width 394 height 79
click at [101, 148] on textarea "**********" at bounding box center [231, 180] width 394 height 79
click at [92, 146] on textarea "**********" at bounding box center [231, 180] width 394 height 79
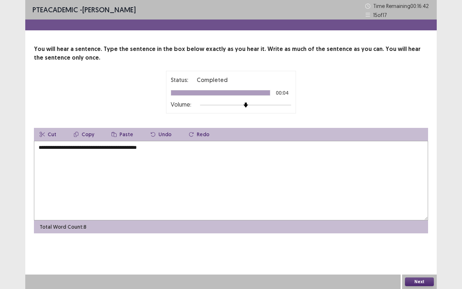
click at [312, 166] on textarea "**********" at bounding box center [231, 180] width 394 height 79
click at [224, 161] on textarea "**********" at bounding box center [231, 180] width 394 height 79
type textarea "**********"
click at [422, 280] on button "Next" at bounding box center [419, 281] width 29 height 9
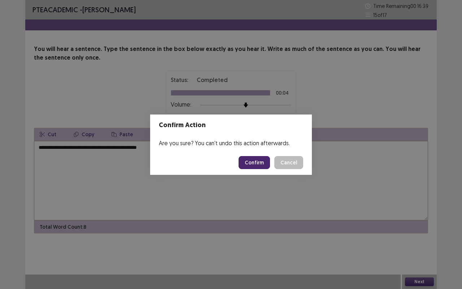
click at [260, 165] on button "Confirm" at bounding box center [254, 162] width 31 height 13
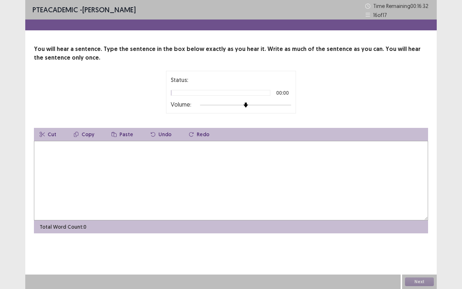
click at [267, 105] on div at bounding box center [245, 105] width 91 height 6
click at [80, 164] on textarea at bounding box center [231, 180] width 394 height 79
type textarea "*"
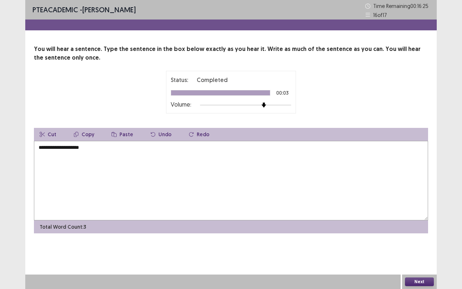
click at [39, 148] on textarea "**********" at bounding box center [231, 180] width 394 height 79
click at [70, 146] on textarea "**********" at bounding box center [231, 180] width 394 height 79
click at [142, 153] on textarea "**********" at bounding box center [231, 180] width 394 height 79
click at [93, 146] on textarea "**********" at bounding box center [231, 180] width 394 height 79
click at [111, 146] on textarea "**********" at bounding box center [231, 180] width 394 height 79
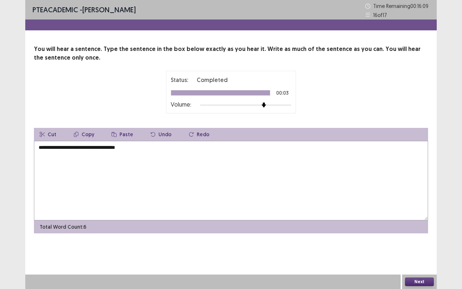
click at [105, 148] on textarea "**********" at bounding box center [231, 180] width 394 height 79
click at [180, 155] on textarea "**********" at bounding box center [231, 180] width 394 height 79
click at [108, 148] on textarea "**********" at bounding box center [231, 180] width 394 height 79
click at [88, 148] on textarea "**********" at bounding box center [231, 180] width 394 height 79
click at [55, 154] on textarea "**********" at bounding box center [231, 180] width 394 height 79
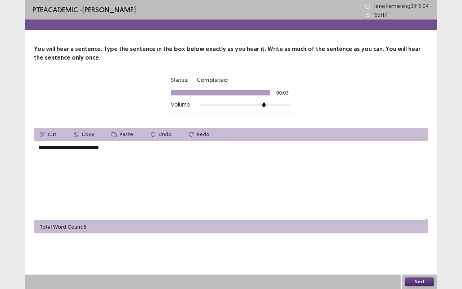
click at [55, 148] on textarea "**********" at bounding box center [231, 180] width 394 height 79
type textarea "**********"
click at [65, 202] on textarea "**********" at bounding box center [231, 180] width 394 height 79
click at [420, 284] on button "Next" at bounding box center [419, 281] width 29 height 9
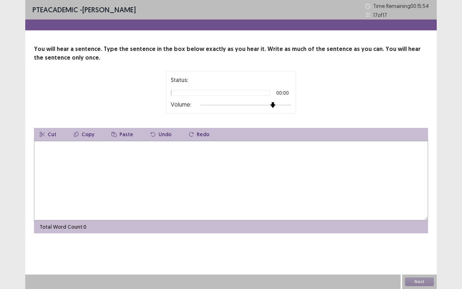
click at [270, 105] on div at bounding box center [245, 105] width 91 height 6
click at [103, 151] on textarea at bounding box center [231, 180] width 394 height 79
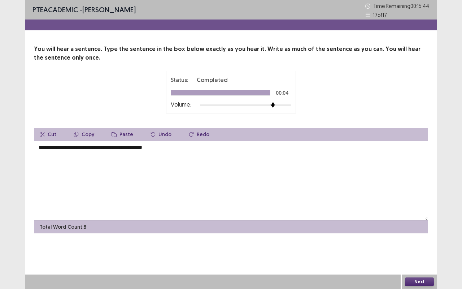
click at [73, 193] on textarea "**********" at bounding box center [231, 180] width 394 height 79
click at [252, 184] on textarea "**********" at bounding box center [231, 180] width 394 height 79
type textarea "**********"
click at [418, 280] on button "Next" at bounding box center [419, 281] width 29 height 9
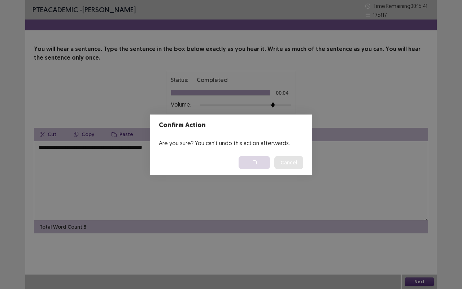
click at [347, 101] on div "Confirm Action Are you sure? You can't undo this action afterwards. Loading... …" at bounding box center [231, 144] width 462 height 289
